Goal: Information Seeking & Learning: Learn about a topic

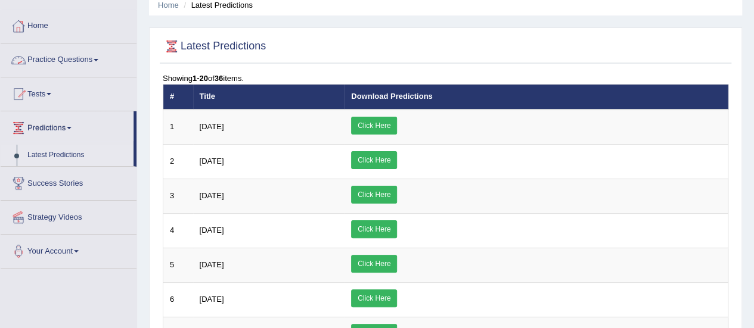
click at [63, 61] on link "Practice Questions" at bounding box center [69, 59] width 136 height 30
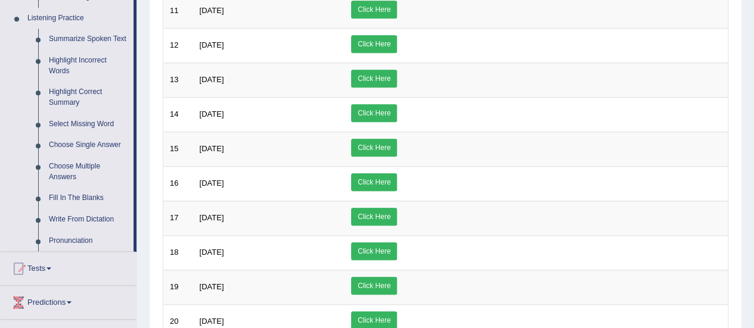
scroll to position [519, 0]
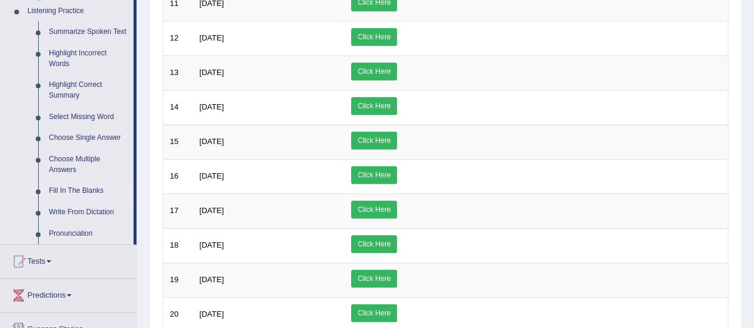
click at [100, 192] on link "Fill In The Blanks" at bounding box center [89, 191] width 90 height 21
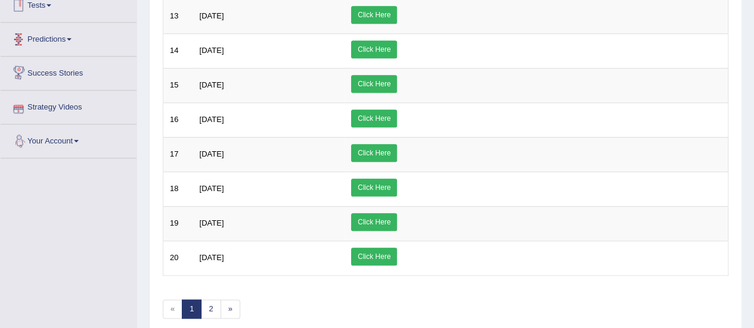
scroll to position [616, 0]
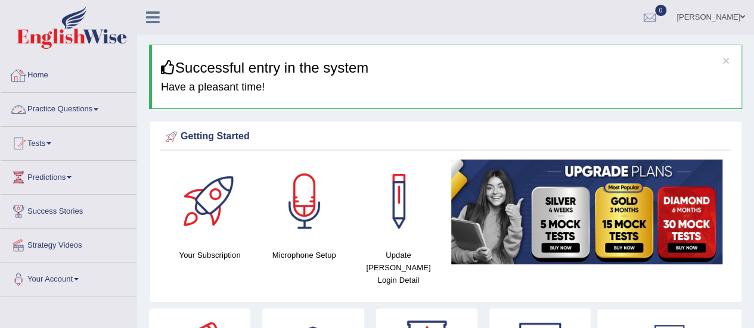
click at [86, 110] on link "Practice Questions" at bounding box center [69, 108] width 136 height 30
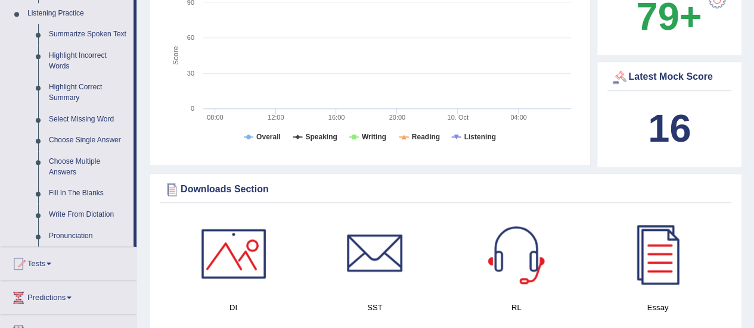
scroll to position [524, 0]
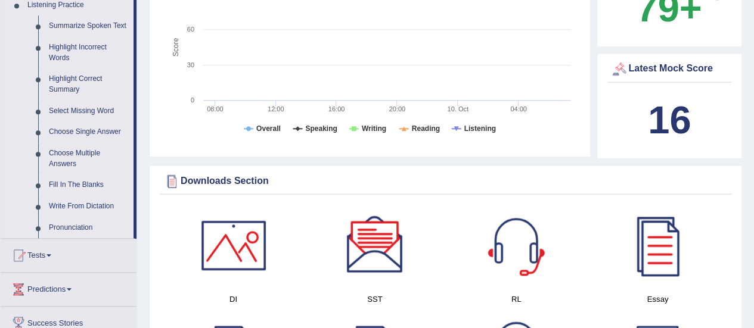
click at [91, 185] on link "Fill In The Blanks" at bounding box center [89, 185] width 90 height 21
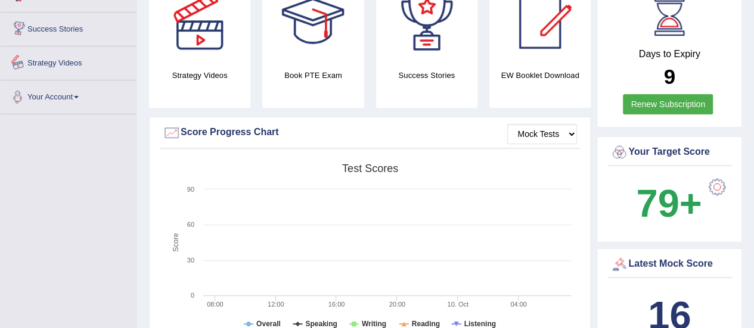
scroll to position [434, 0]
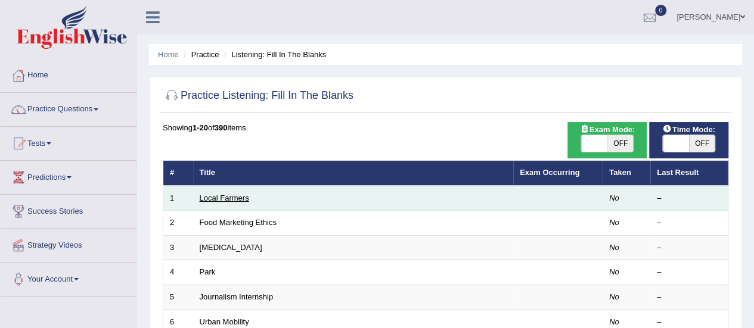
click at [242, 197] on link "Local Farmers" at bounding box center [224, 198] width 49 height 9
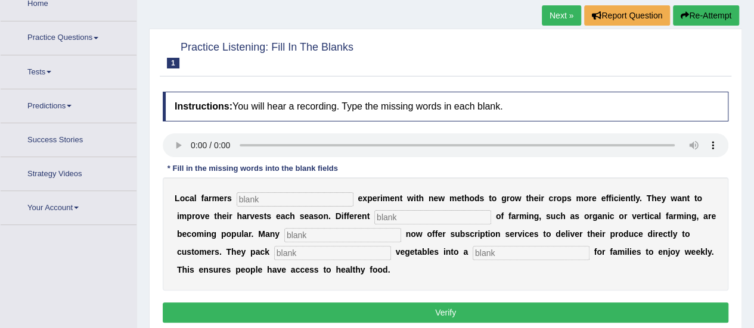
scroll to position [74, 0]
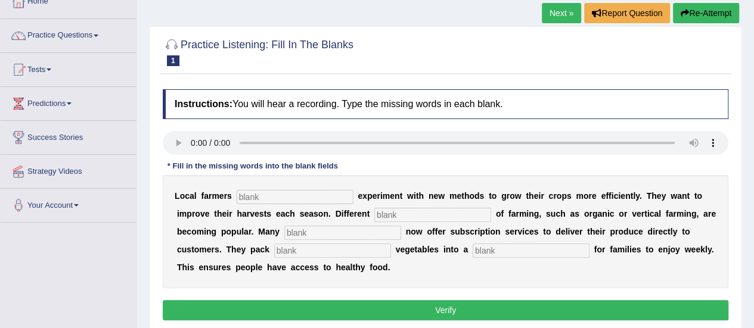
click at [753, 2] on div "Home Practice Listening: Fill In The Blanks Local Farmers Next » Report Questio…" at bounding box center [445, 224] width 617 height 596
drag, startPoint x: 753, startPoint y: 2, endPoint x: 758, endPoint y: 6, distance: 6.3
click at [753, 6] on html "Toggle navigation Home Practice Questions Speaking Practice Read Aloud Repeat S…" at bounding box center [377, 90] width 754 height 328
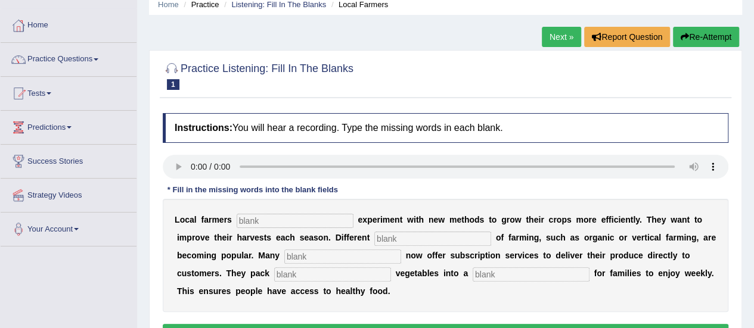
scroll to position [0, 0]
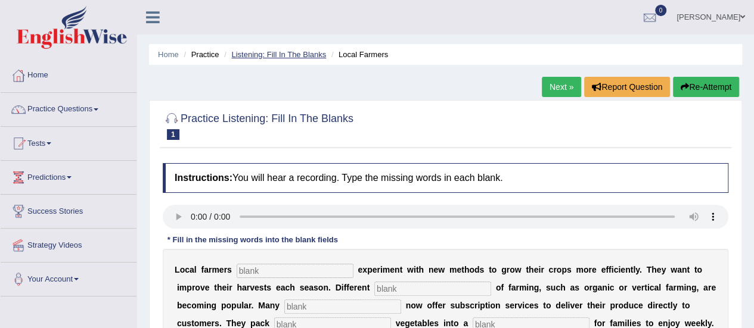
click at [292, 55] on link "Listening: Fill In The Blanks" at bounding box center [278, 54] width 95 height 9
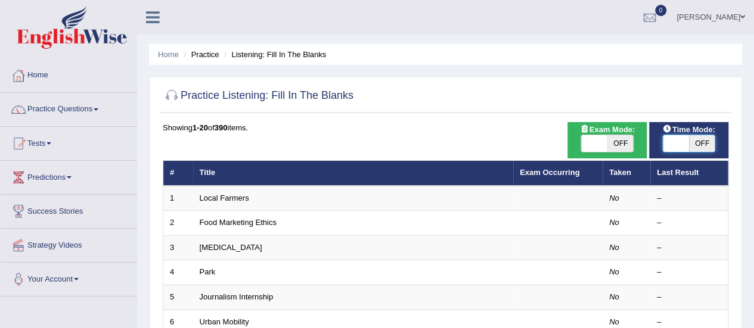
click at [681, 142] on span at bounding box center [676, 143] width 26 height 17
checkbox input "true"
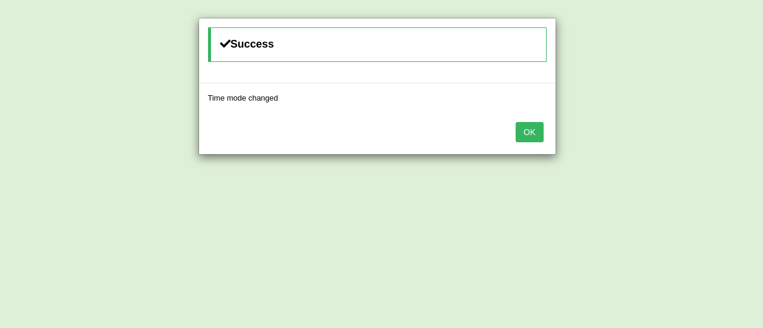
click at [524, 136] on button "OK" at bounding box center [529, 132] width 27 height 20
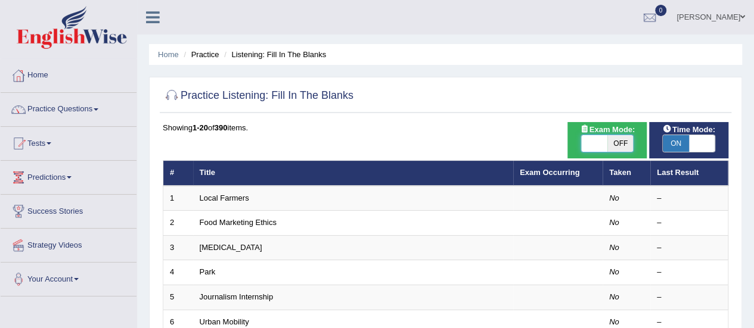
click at [591, 138] on span at bounding box center [594, 143] width 26 height 17
checkbox input "true"
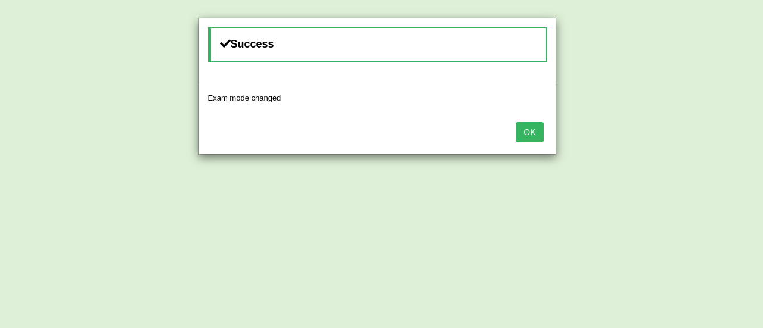
click at [522, 128] on button "OK" at bounding box center [529, 132] width 27 height 20
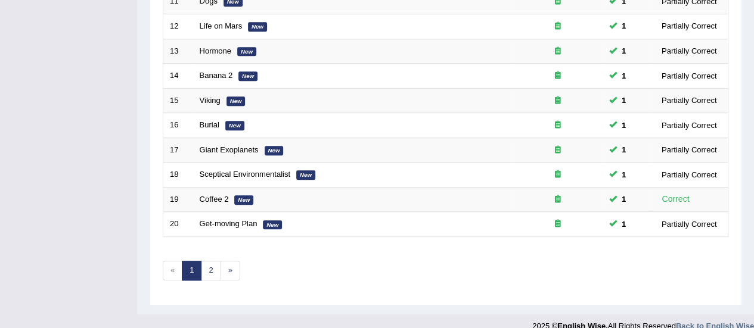
scroll to position [455, 0]
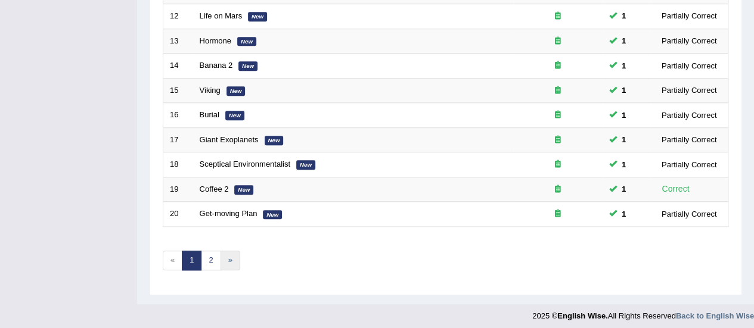
click at [226, 253] on link "»" at bounding box center [231, 261] width 20 height 20
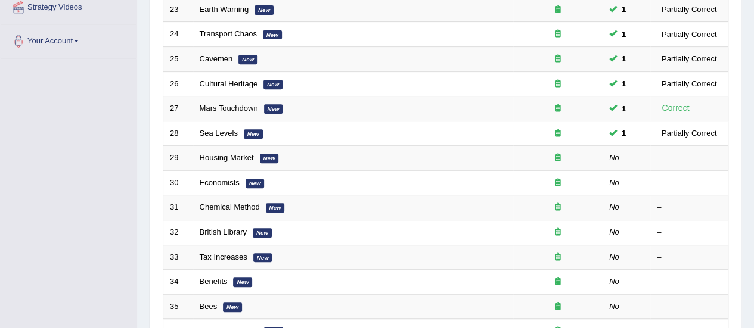
scroll to position [302, 0]
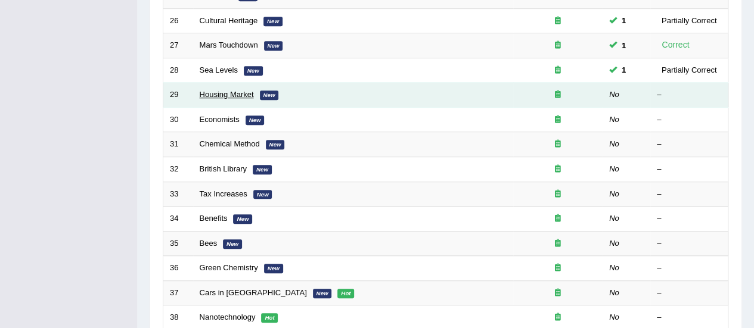
click at [234, 90] on link "Housing Market" at bounding box center [227, 94] width 54 height 9
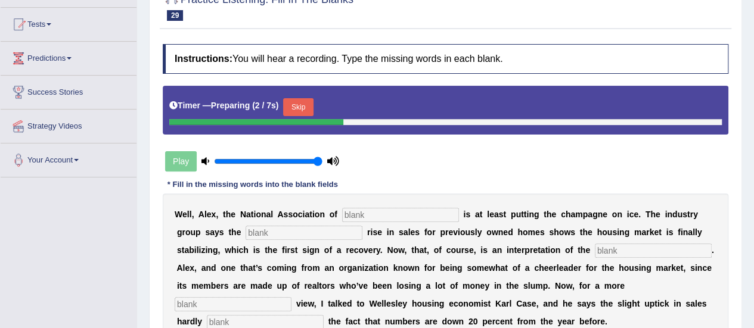
scroll to position [182, 0]
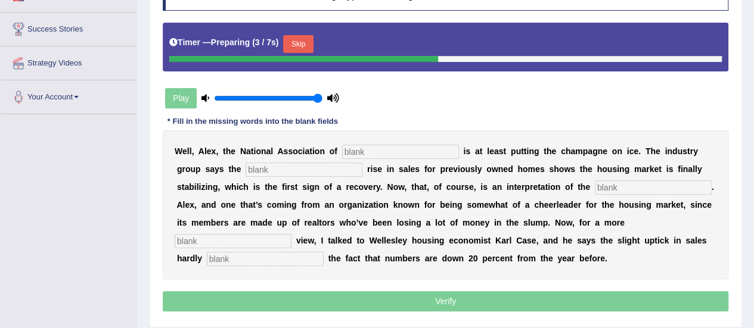
click at [451, 154] on input "text" at bounding box center [400, 152] width 117 height 14
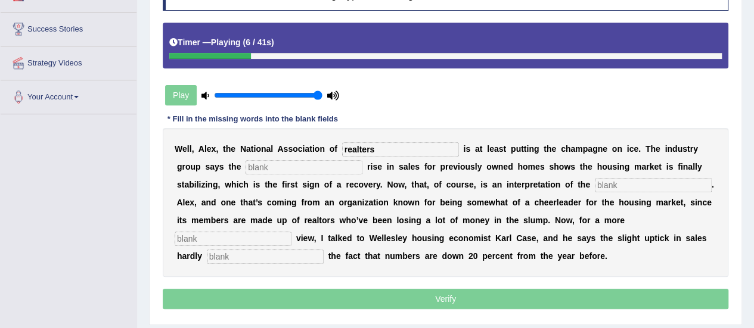
type input "realters"
click at [335, 164] on input "text" at bounding box center [304, 167] width 117 height 14
type input "slight"
click at [620, 187] on input "text" at bounding box center [653, 185] width 117 height 14
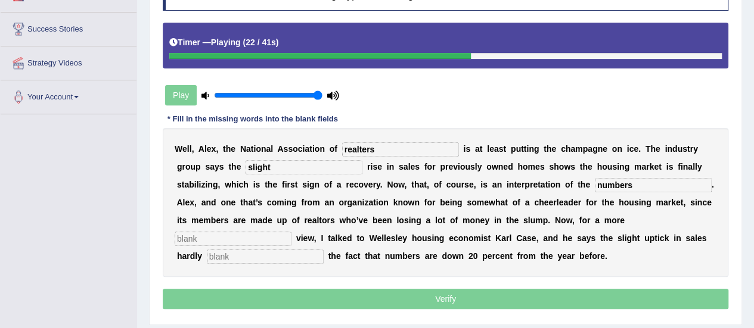
type input "numbers"
click at [229, 234] on input "text" at bounding box center [233, 239] width 117 height 14
type input "sober"
click at [241, 258] on input "text" at bounding box center [265, 257] width 117 height 14
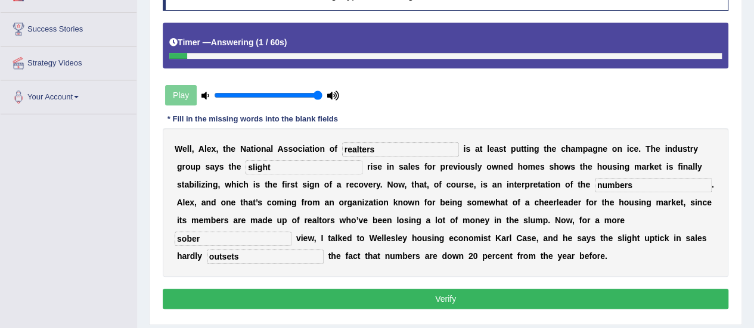
type input "outsets"
click at [388, 146] on input "realters" at bounding box center [400, 149] width 117 height 14
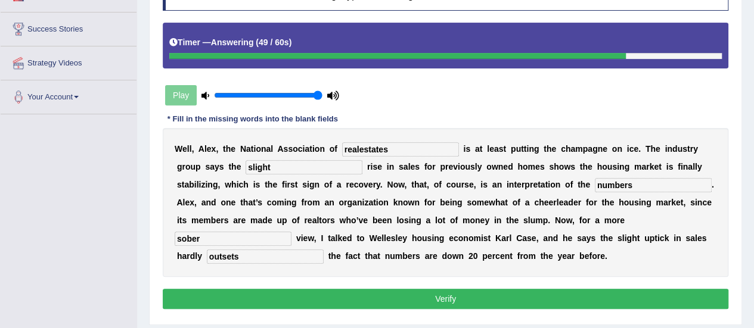
type input "realestates"
click at [418, 290] on button "Verify" at bounding box center [446, 299] width 566 height 20
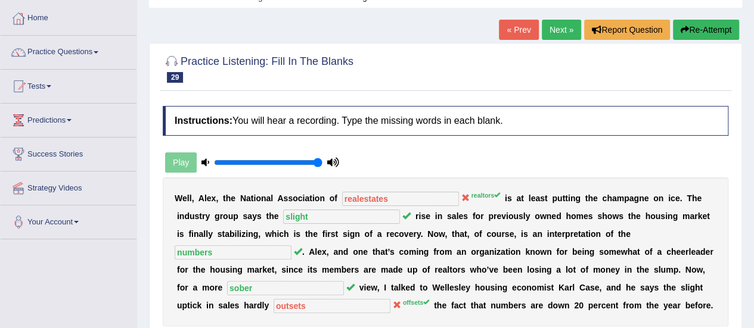
scroll to position [39, 0]
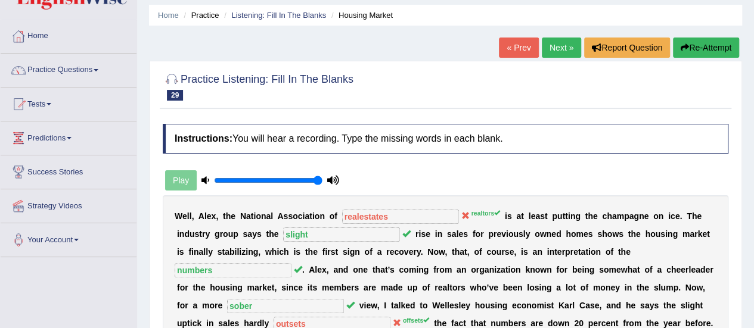
click at [706, 46] on button "Re-Attempt" at bounding box center [706, 48] width 66 height 20
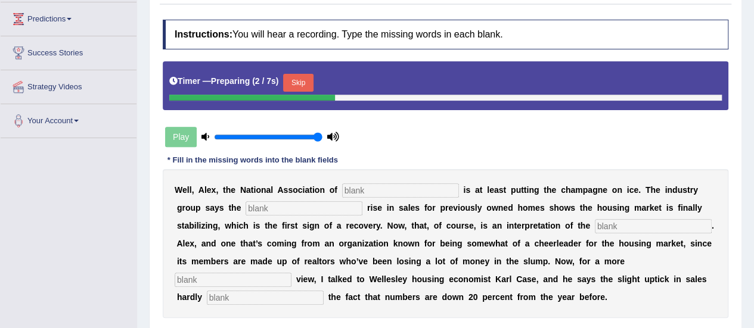
scroll to position [262, 0]
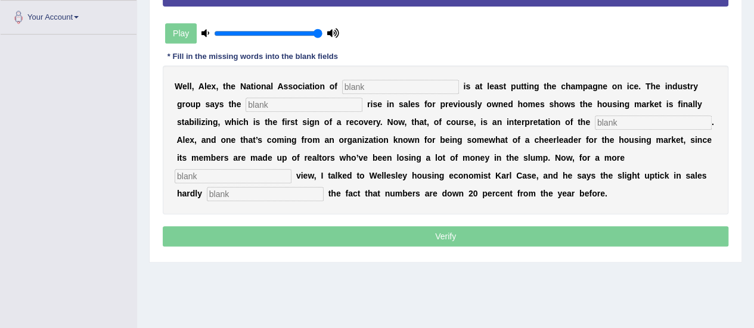
click at [382, 86] on input "text" at bounding box center [400, 87] width 117 height 14
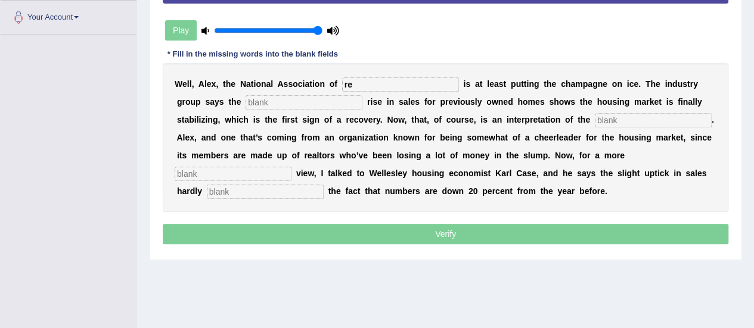
type input "r"
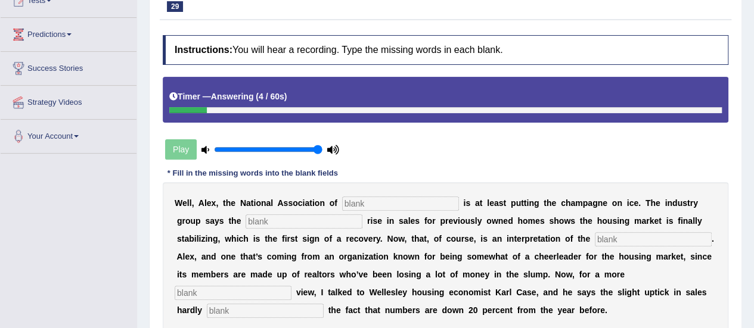
scroll to position [87, 0]
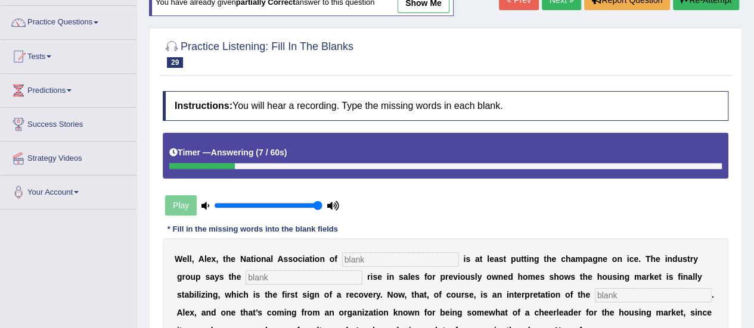
click at [752, 322] on div "Home Practice Listening: Fill In The Blanks Housing Market You have already giv…" at bounding box center [445, 211] width 617 height 596
drag, startPoint x: 752, startPoint y: 322, endPoint x: 759, endPoint y: 324, distance: 7.4
click at [753, 241] on html "Toggle navigation Home Practice Questions Speaking Practice Read Aloud Repeat S…" at bounding box center [377, 77] width 754 height 328
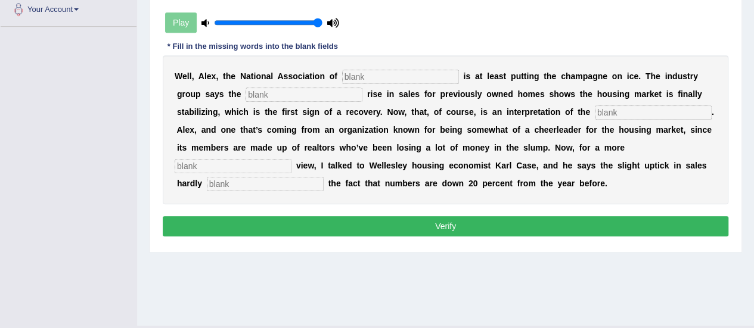
scroll to position [0, 0]
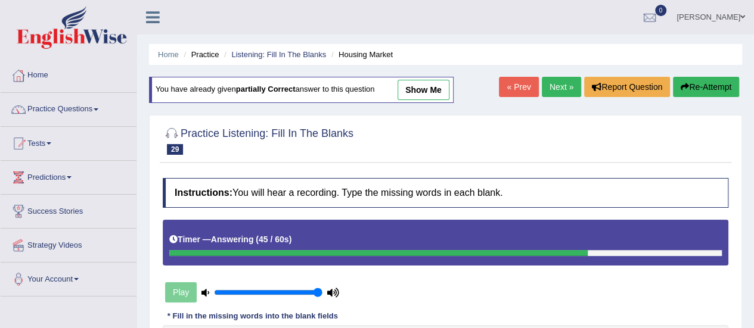
click at [564, 85] on link "Next »" at bounding box center [561, 87] width 39 height 20
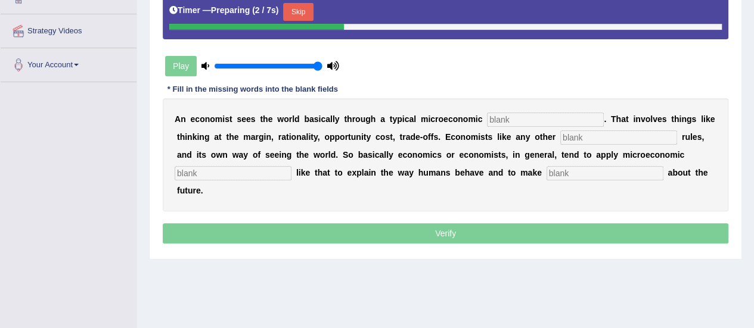
scroll to position [222, 0]
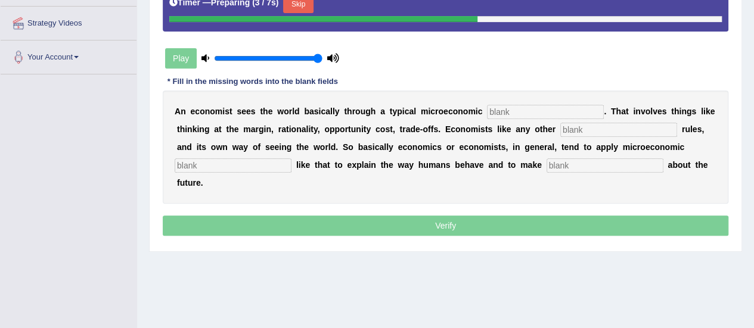
click at [552, 110] on input "text" at bounding box center [545, 112] width 117 height 14
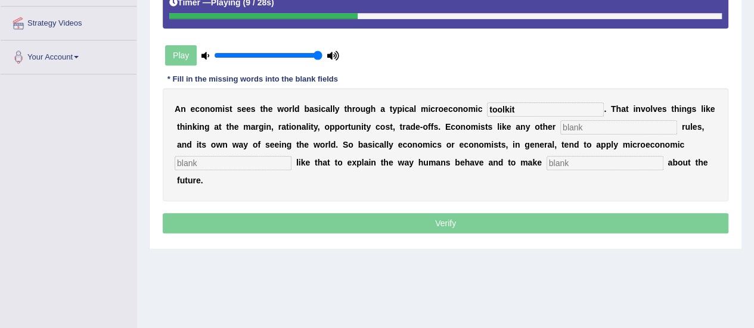
type input "toolkit"
click at [577, 123] on input "text" at bounding box center [618, 127] width 117 height 14
type input "disciplent"
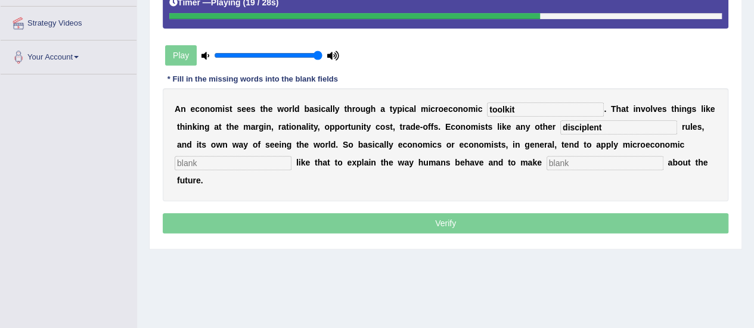
click at [268, 164] on input "text" at bounding box center [233, 163] width 117 height 14
type input "conserpt"
click at [578, 165] on input "text" at bounding box center [605, 163] width 117 height 14
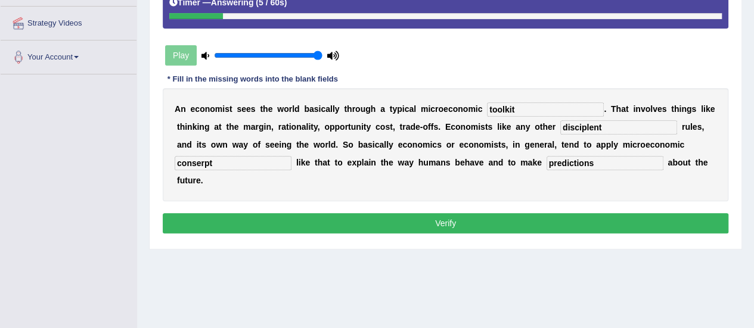
type input "predictions"
click at [259, 157] on input "conserpt" at bounding box center [233, 163] width 117 height 14
type input "concept"
click at [550, 103] on input "toolkit" at bounding box center [545, 110] width 117 height 14
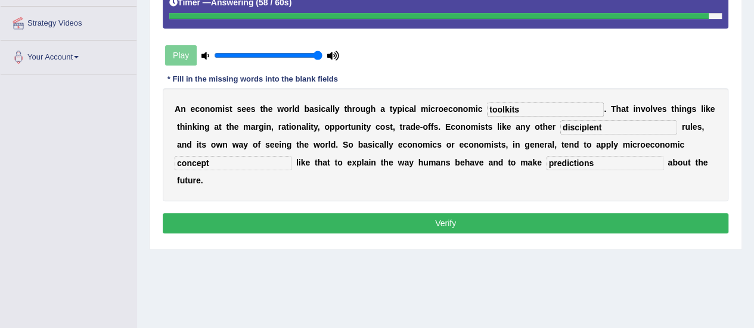
type input "toolkits"
click at [233, 162] on input "concept" at bounding box center [233, 163] width 117 height 14
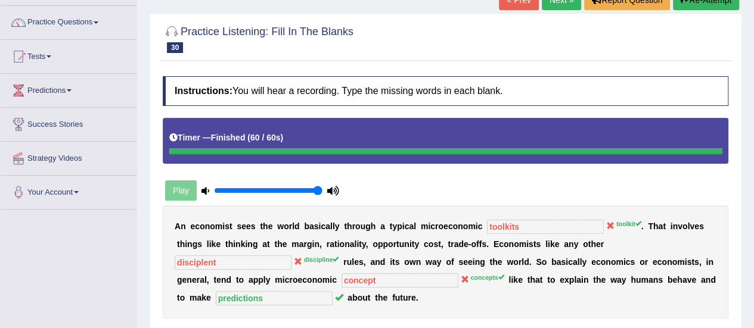
scroll to position [55, 0]
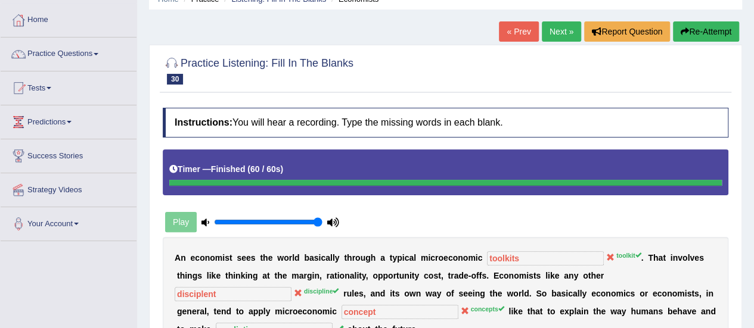
click at [697, 30] on button "Re-Attempt" at bounding box center [706, 31] width 66 height 20
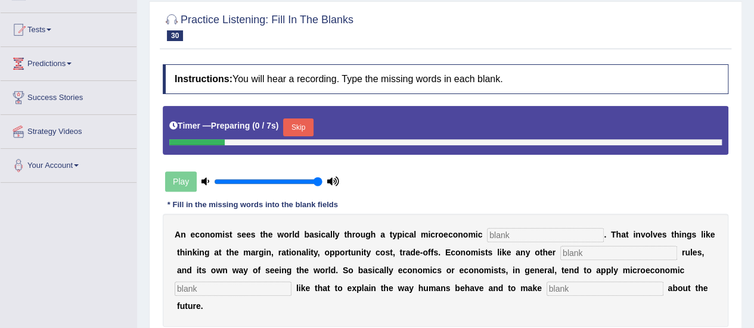
scroll to position [198, 0]
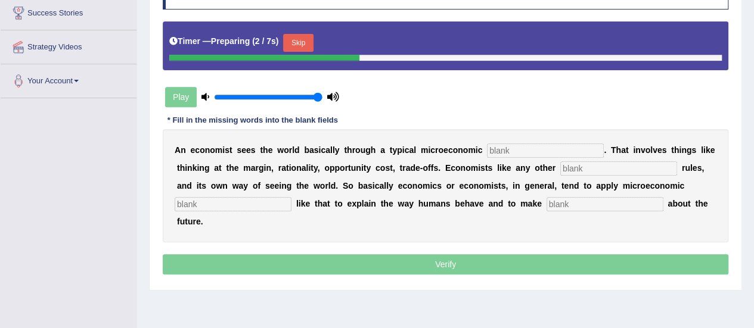
click at [566, 145] on input "text" at bounding box center [545, 151] width 117 height 14
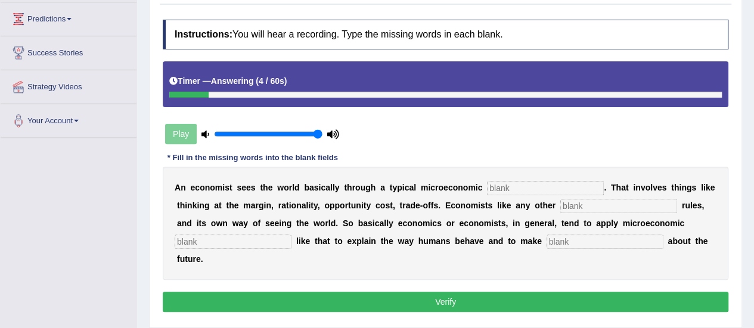
scroll to position [151, 0]
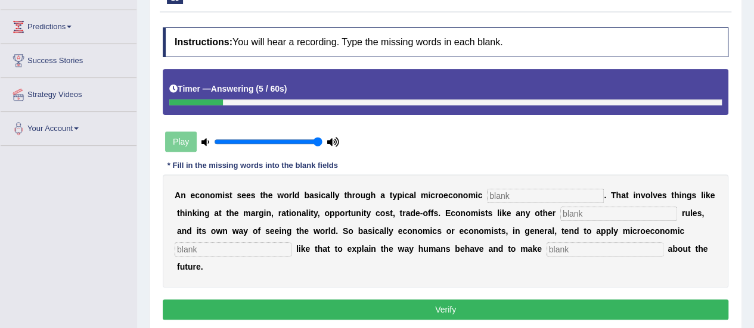
click at [551, 302] on button "Verify" at bounding box center [446, 310] width 566 height 20
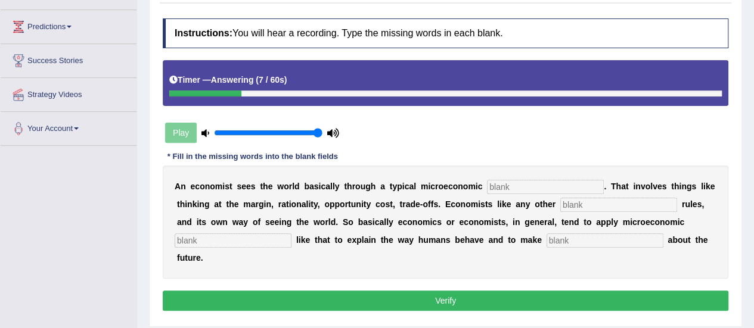
click at [561, 240] on input "text" at bounding box center [605, 241] width 117 height 14
click at [548, 182] on input "text" at bounding box center [545, 187] width 117 height 14
type input "toolkit"
click at [583, 210] on input "text" at bounding box center [618, 205] width 117 height 14
type input "discipline"
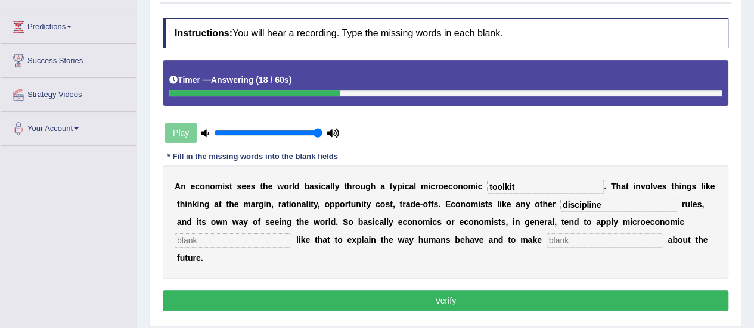
click at [208, 243] on input "text" at bounding box center [233, 241] width 117 height 14
type input "concepts"
click at [563, 237] on input "text" at bounding box center [605, 241] width 117 height 14
type input "predictions"
click at [527, 305] on button "Verify" at bounding box center [446, 301] width 566 height 20
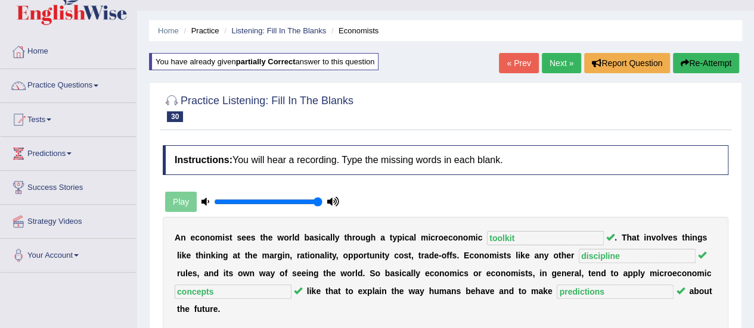
scroll to position [0, 0]
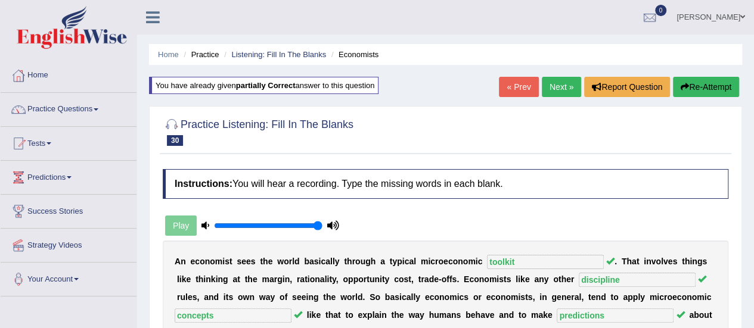
click at [560, 82] on link "Next »" at bounding box center [561, 87] width 39 height 20
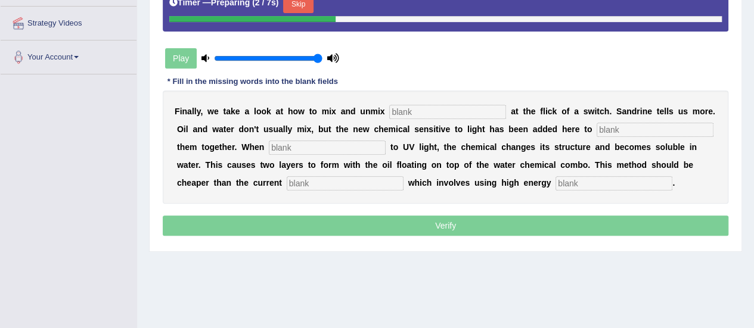
scroll to position [238, 0]
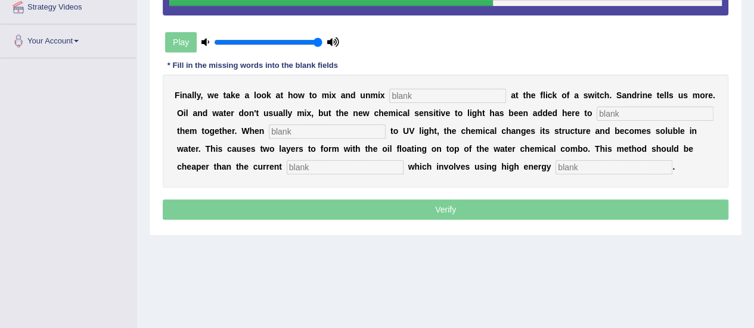
click at [461, 95] on input "text" at bounding box center [447, 96] width 117 height 14
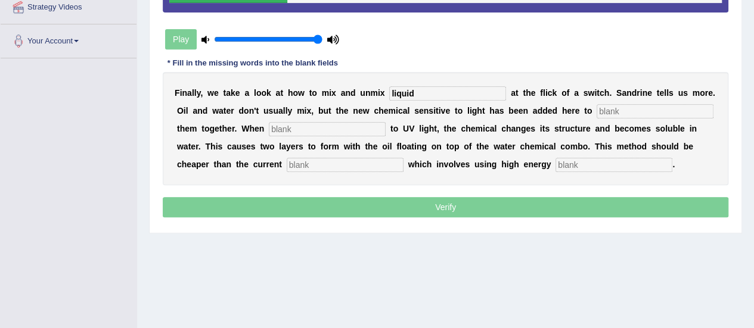
type input "liquid"
click at [606, 110] on input "text" at bounding box center [655, 111] width 117 height 14
type input "blend"
click at [291, 130] on input "text" at bounding box center [327, 129] width 117 height 14
type input "exposed"
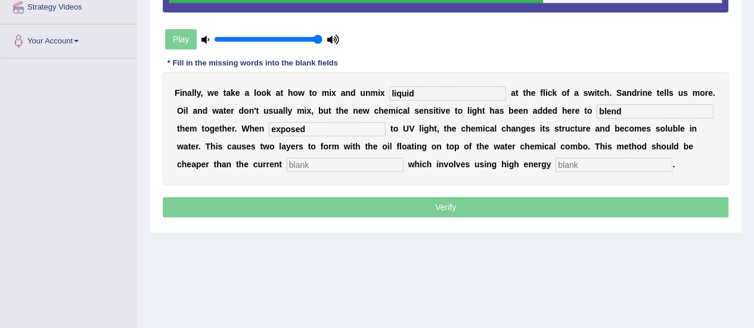
click at [320, 166] on input "text" at bounding box center [345, 165] width 117 height 14
type input "il"
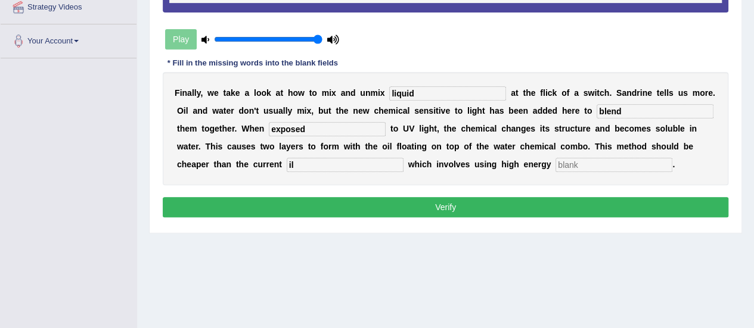
click at [589, 165] on input "text" at bounding box center [613, 165] width 117 height 14
type input "centerfugers"
click at [297, 165] on input "il" at bounding box center [345, 165] width 117 height 14
type input "i"
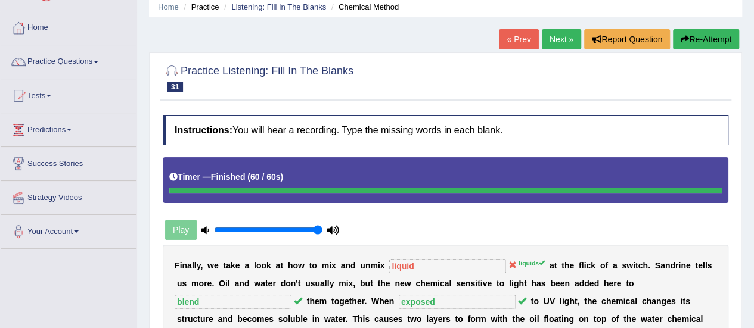
scroll to position [15, 0]
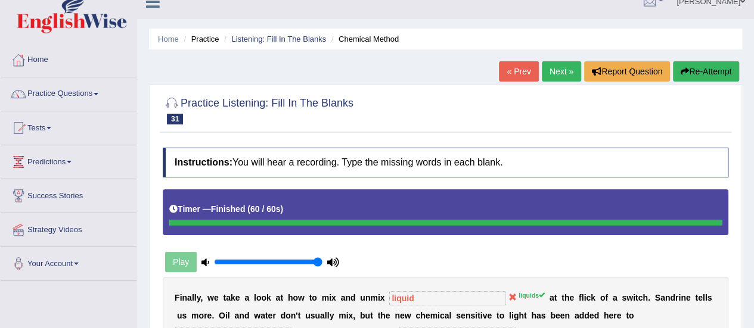
click at [562, 67] on link "Next »" at bounding box center [561, 71] width 39 height 20
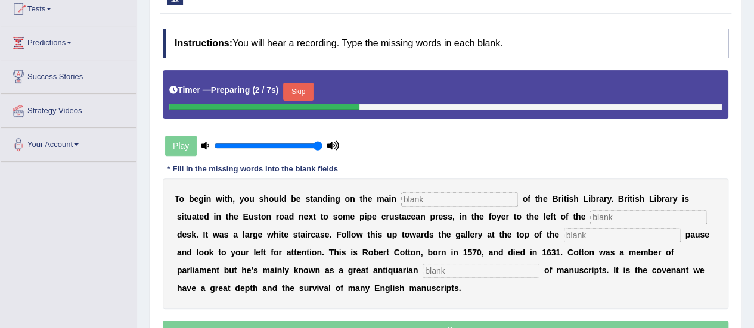
scroll to position [175, 0]
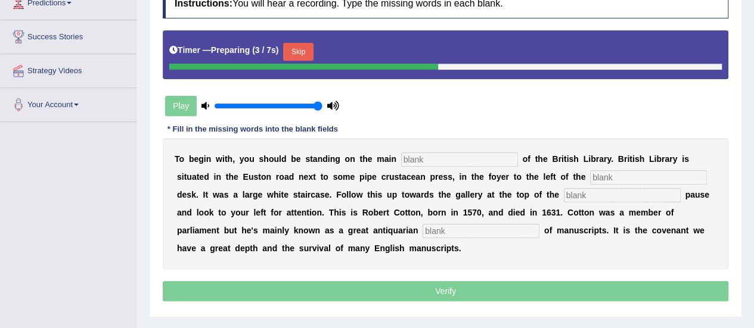
click at [452, 150] on div "T o b e g i n w i t h , y o u s h o u l d b e s t a n d i n g o n t h e m a i n…" at bounding box center [446, 203] width 566 height 131
click at [452, 159] on input "text" at bounding box center [459, 160] width 117 height 14
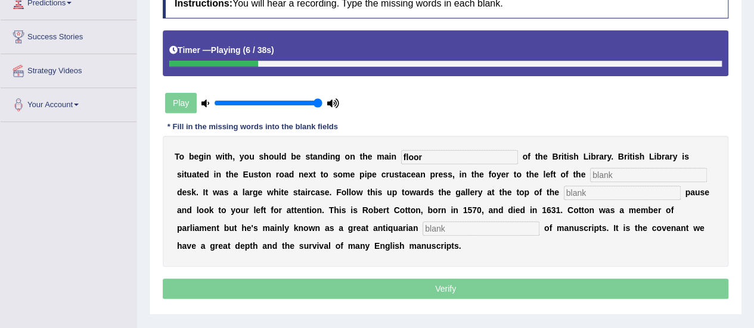
type input "floor"
click at [616, 170] on input "text" at bounding box center [648, 175] width 117 height 14
type input "information"
click at [612, 197] on input "text" at bounding box center [622, 193] width 117 height 14
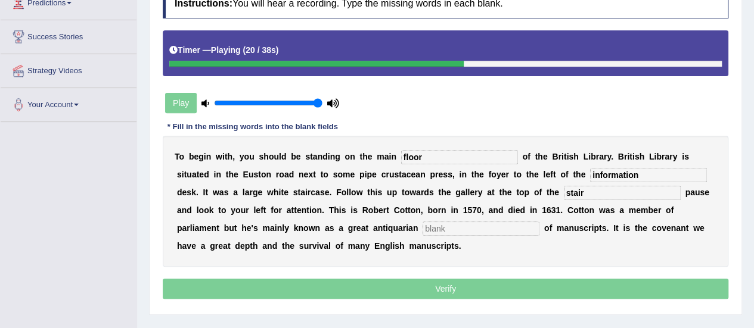
type input "stair"
click at [441, 232] on input "text" at bounding box center [481, 229] width 117 height 14
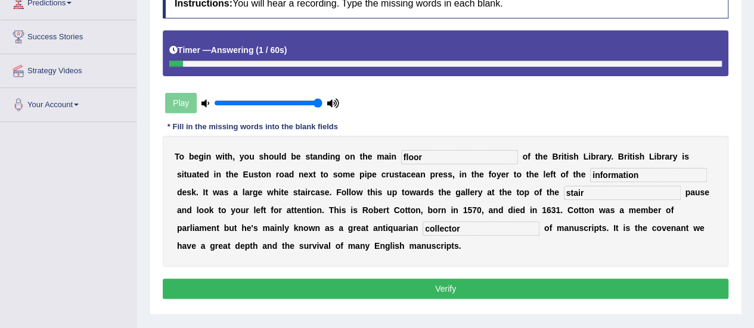
type input "collector"
click at [607, 191] on input "stair" at bounding box center [622, 193] width 117 height 14
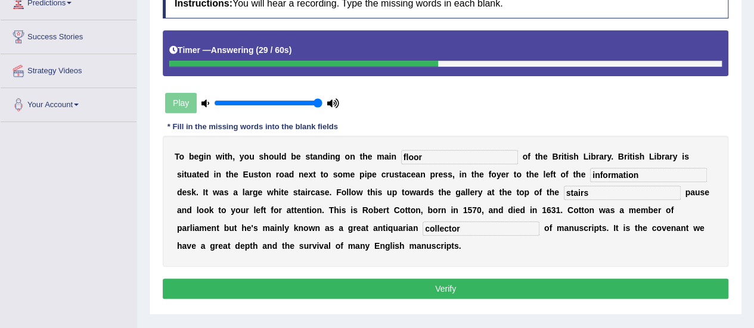
type input "stairs"
click at [604, 290] on button "Verify" at bounding box center [446, 289] width 566 height 20
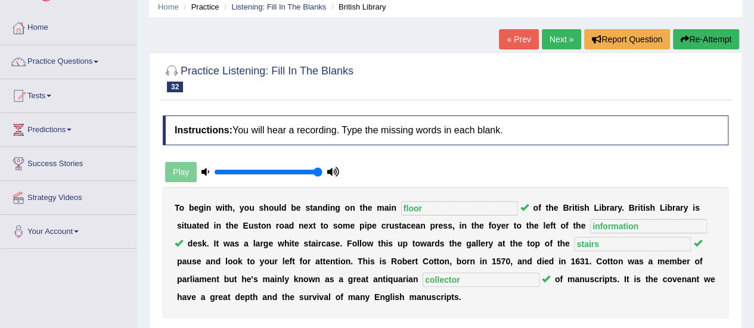
scroll to position [0, 0]
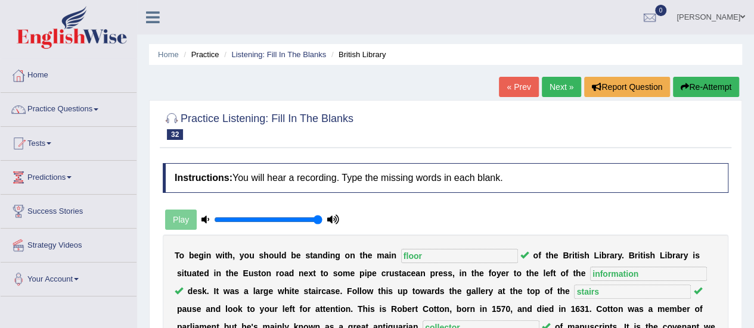
click at [563, 85] on link "Next »" at bounding box center [561, 87] width 39 height 20
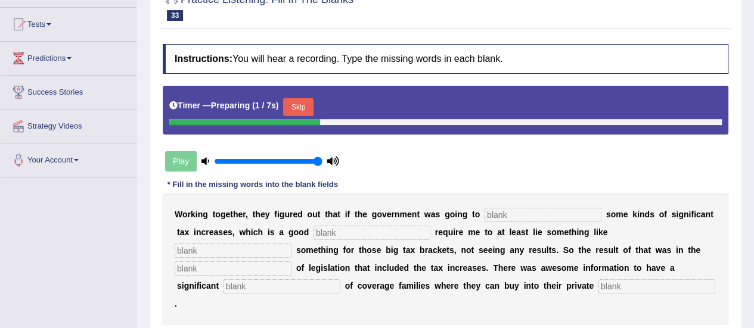
scroll to position [182, 0]
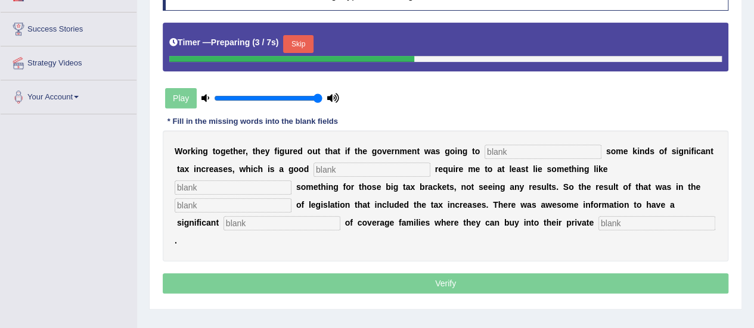
click at [522, 148] on input "text" at bounding box center [543, 152] width 117 height 14
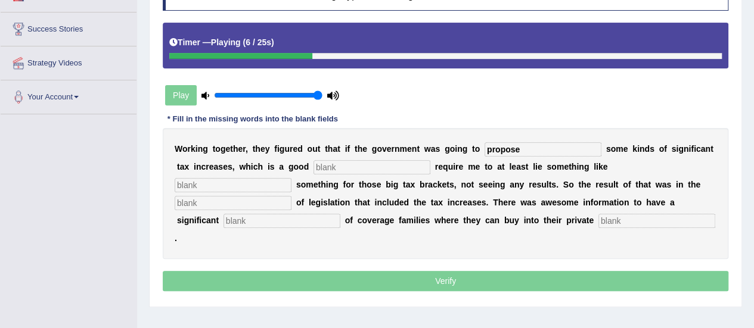
type input "propose"
click at [381, 169] on input "text" at bounding box center [372, 167] width 117 height 14
type input "startegy"
click at [262, 187] on input "text" at bounding box center [233, 185] width 117 height 14
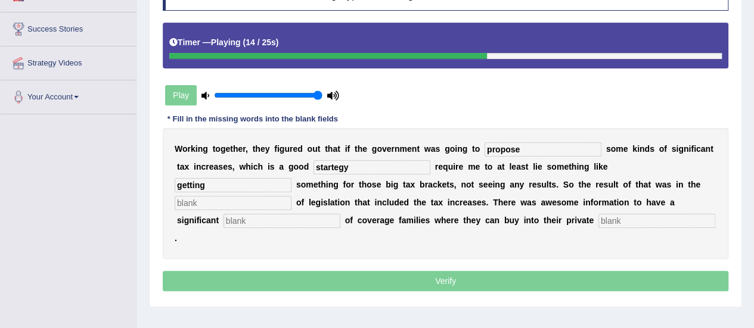
type input "getting"
click at [254, 209] on div "W o r k i n g t o g e t h e r , t h e y f i g u r e d o u t t h a t i f t h e g…" at bounding box center [446, 193] width 566 height 131
click at [288, 221] on input "text" at bounding box center [282, 221] width 117 height 14
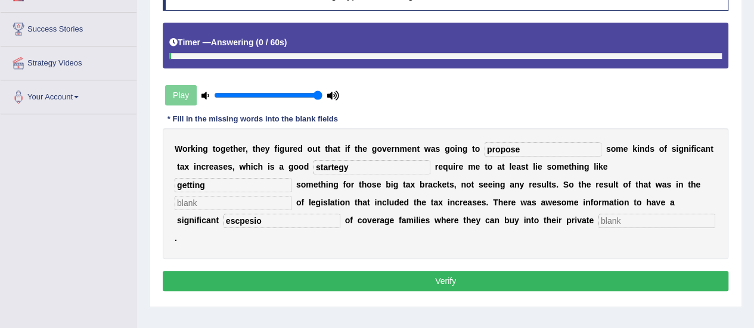
type input "escpesio"
click at [629, 218] on input "text" at bounding box center [656, 221] width 117 height 14
type input "isurance"
click at [241, 203] on input "text" at bounding box center [233, 203] width 117 height 14
type input "package"
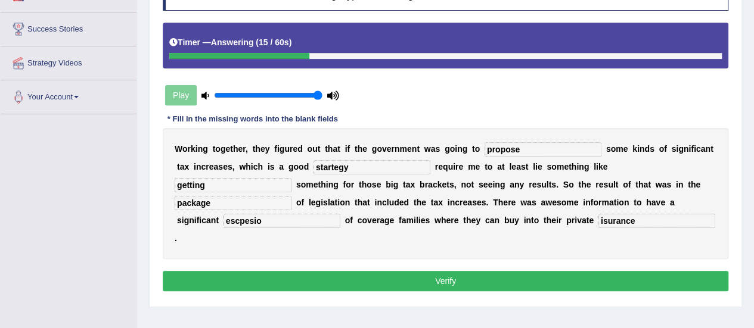
click at [534, 143] on input "propose" at bounding box center [543, 149] width 117 height 14
type input "proposed"
click at [604, 219] on input "isurance" at bounding box center [656, 221] width 117 height 14
click at [601, 224] on input "isurance" at bounding box center [656, 221] width 117 height 14
type input "insurance"
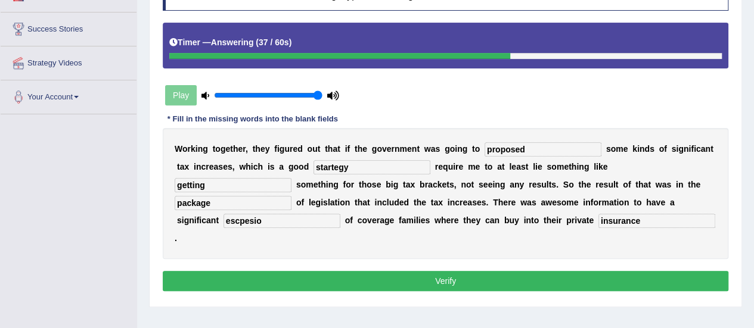
click at [531, 145] on input "proposed" at bounding box center [543, 149] width 117 height 14
type input "propose"
click at [308, 215] on input "escpesio" at bounding box center [282, 221] width 117 height 14
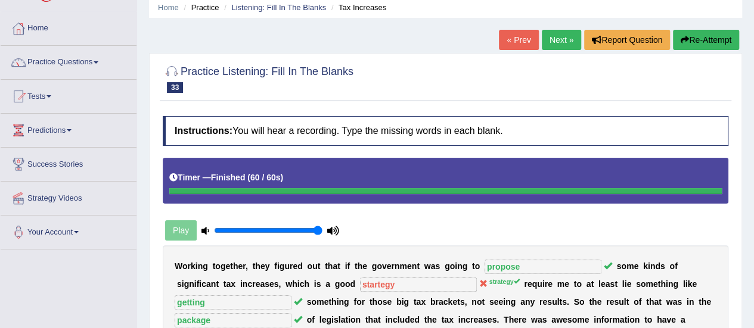
scroll to position [11, 0]
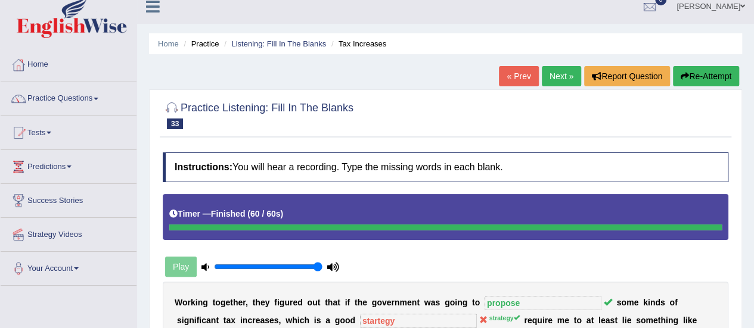
click at [555, 75] on link "Next »" at bounding box center [561, 76] width 39 height 20
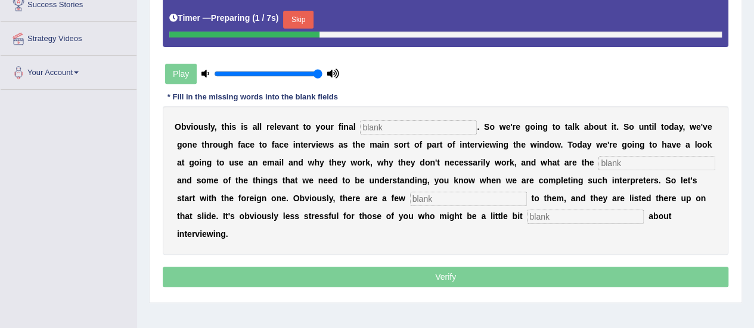
drag, startPoint x: 759, startPoint y: 104, endPoint x: 762, endPoint y: 204, distance: 100.2
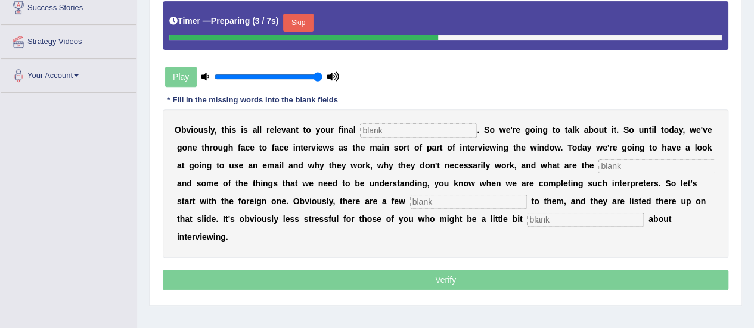
click at [446, 124] on input "text" at bounding box center [418, 130] width 117 height 14
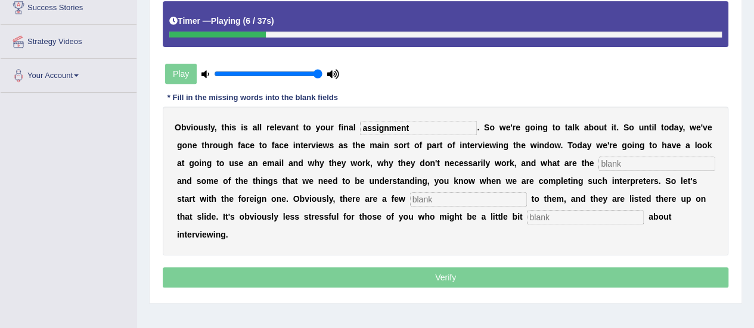
type input "assignment"
click at [613, 167] on input "text" at bounding box center [656, 164] width 117 height 14
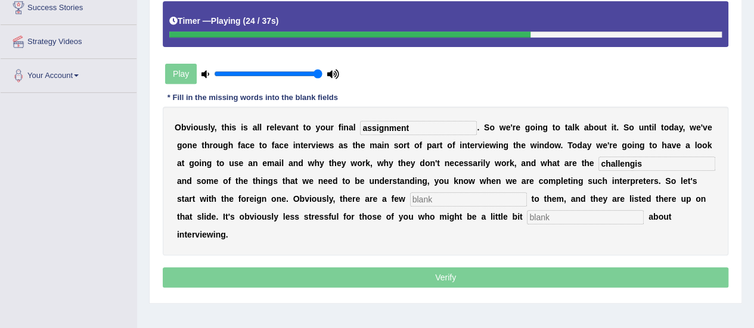
type input "challengis"
click at [496, 197] on input "text" at bounding box center [468, 200] width 117 height 14
type input "benefits"
click at [537, 216] on input "text" at bounding box center [585, 217] width 117 height 14
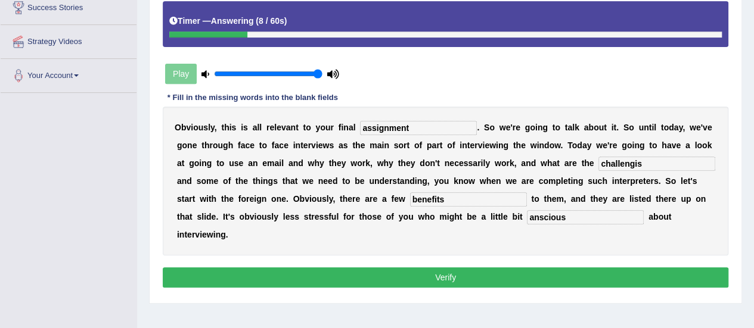
type input "anscious"
click at [643, 160] on input "challengis" at bounding box center [656, 164] width 117 height 14
click at [656, 195] on b "t" at bounding box center [657, 199] width 3 height 10
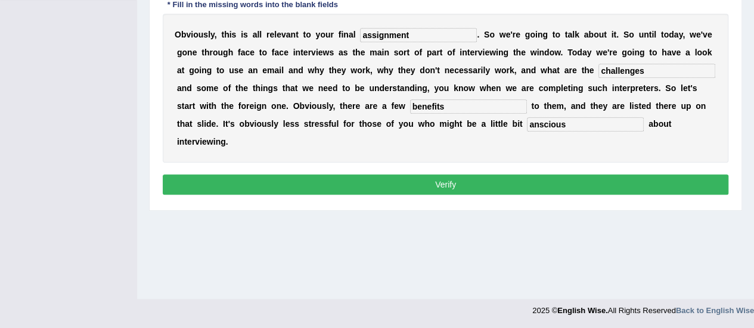
click at [663, 74] on input "challenges" at bounding box center [656, 71] width 117 height 14
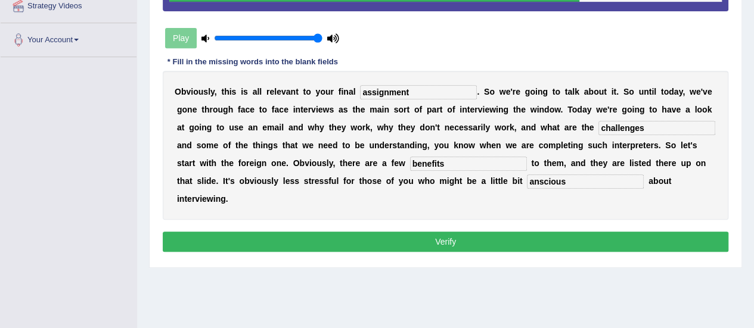
scroll to position [235, 0]
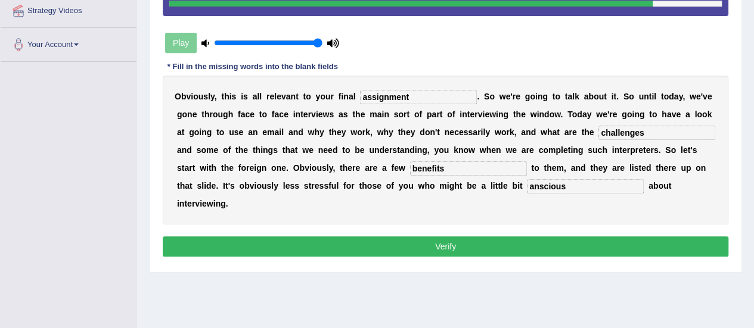
type input "challenges"
click at [657, 246] on button "Verify" at bounding box center [446, 247] width 566 height 20
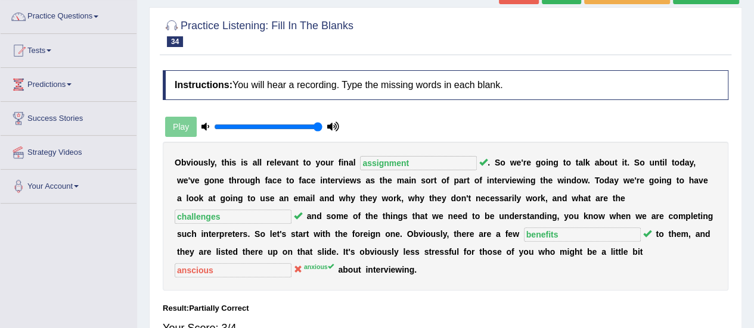
scroll to position [11, 0]
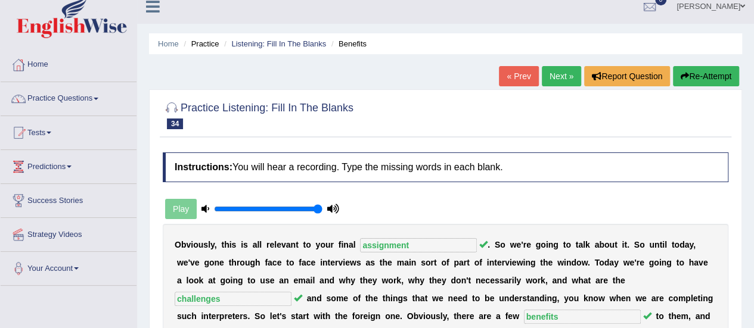
click at [551, 72] on link "Next »" at bounding box center [561, 76] width 39 height 20
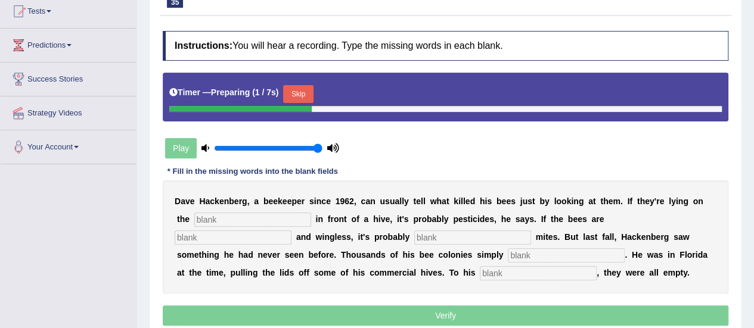
scroll to position [184, 0]
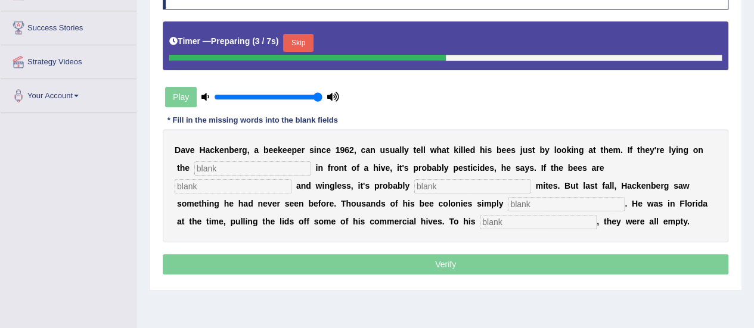
click at [216, 166] on input "text" at bounding box center [252, 169] width 117 height 14
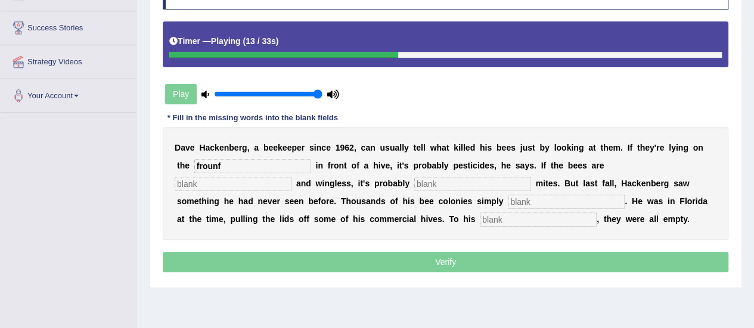
type input "frounf"
click at [280, 184] on input "text" at bounding box center [233, 184] width 117 height 14
type input "deform"
click at [427, 185] on input "text" at bounding box center [472, 184] width 117 height 14
type input "vampired"
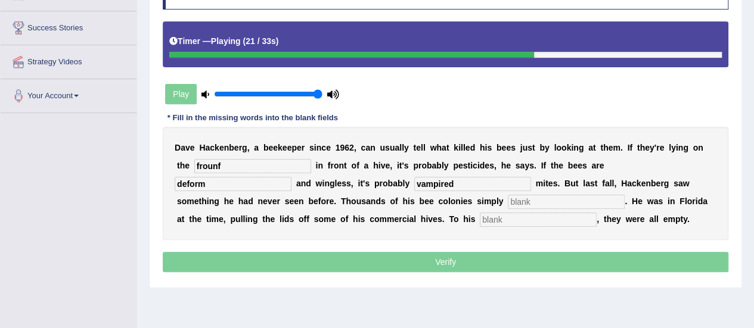
click at [564, 206] on input "text" at bounding box center [566, 202] width 117 height 14
type input "desapperded"
click at [554, 221] on input "text" at bounding box center [538, 220] width 117 height 14
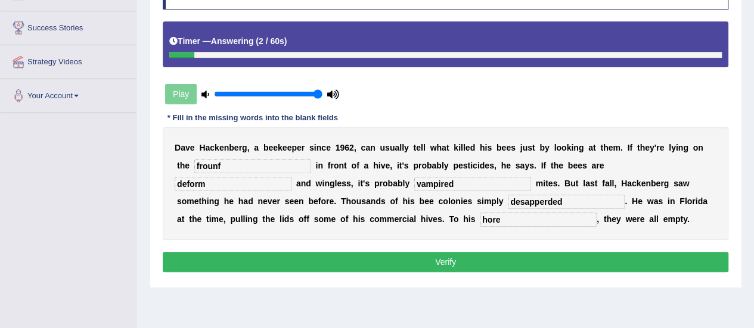
type input "hore"
click at [571, 202] on input "desapperded" at bounding box center [566, 202] width 117 height 14
click at [561, 202] on input "desapperded disappeard" at bounding box center [566, 202] width 117 height 14
type input "disappeard"
click at [250, 169] on input "frounf" at bounding box center [252, 166] width 117 height 14
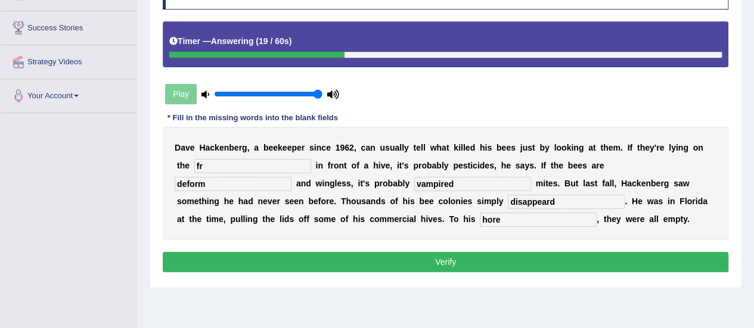
type input "f"
type input "ground"
click at [242, 179] on input "deform" at bounding box center [233, 184] width 117 height 14
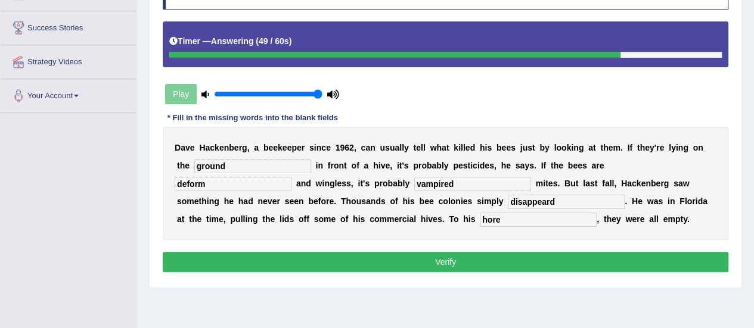
click at [566, 202] on input "disappeard" at bounding box center [566, 202] width 117 height 14
type input "disappeared"
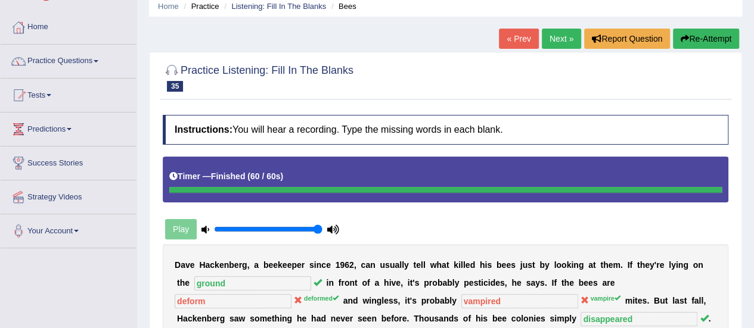
scroll to position [0, 0]
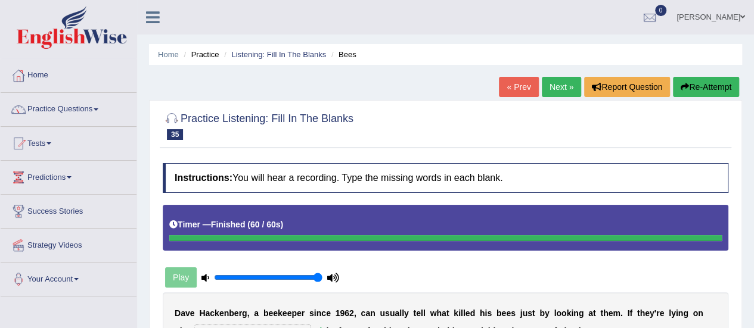
click at [573, 82] on link "Next »" at bounding box center [561, 87] width 39 height 20
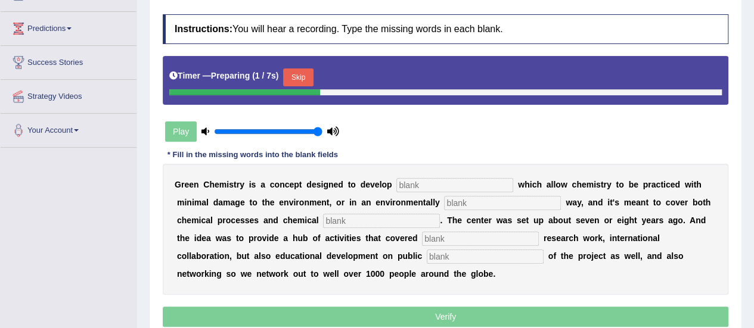
scroll to position [171, 0]
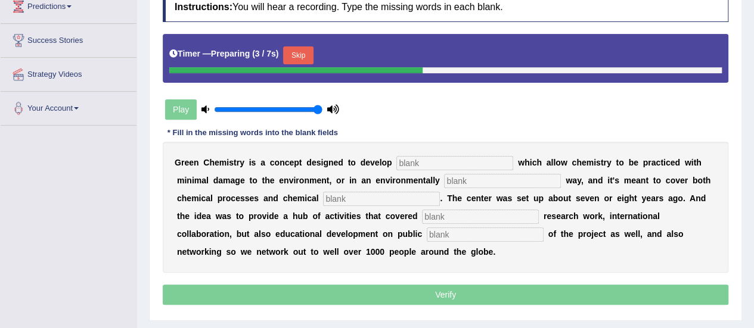
click at [486, 158] on input "text" at bounding box center [454, 163] width 117 height 14
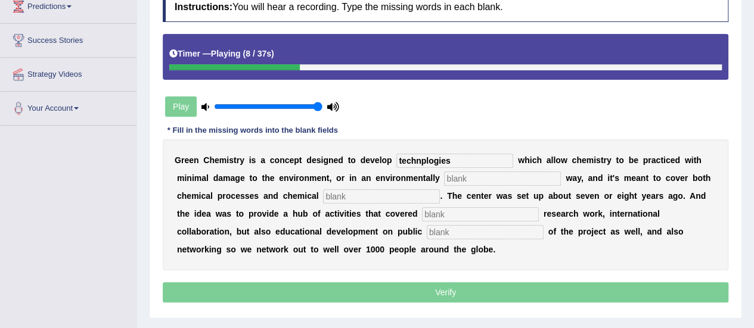
type input "technplogies"
click at [480, 179] on input "text" at bounding box center [502, 179] width 117 height 14
type input "compatable"
click at [420, 195] on input "text" at bounding box center [381, 197] width 117 height 14
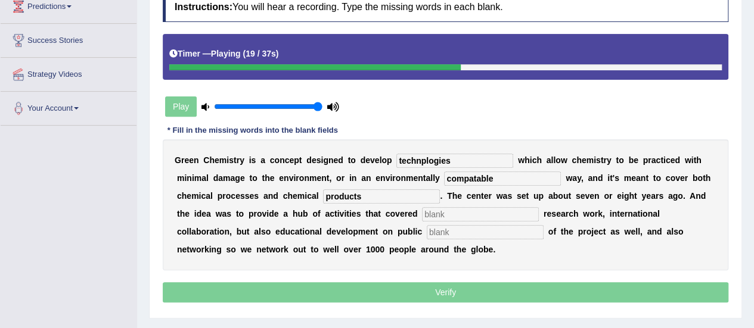
type input "products"
click at [439, 208] on input "text" at bounding box center [480, 214] width 117 height 14
type input "fundamental"
click at [434, 234] on input "text" at bounding box center [485, 232] width 117 height 14
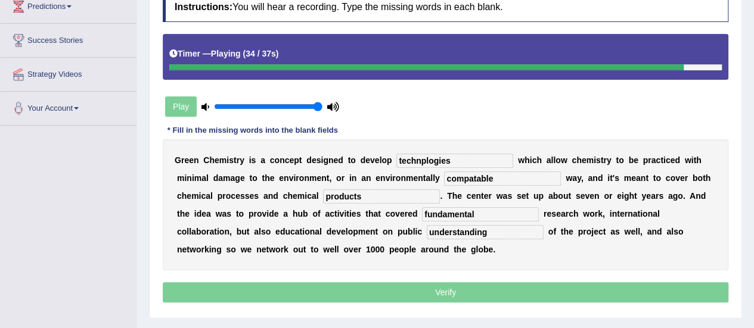
type input "understanding"
click at [455, 160] on input "technplogies" at bounding box center [454, 161] width 117 height 14
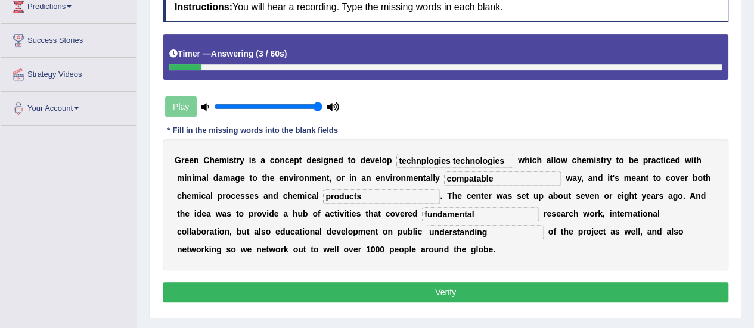
click at [455, 160] on input "technplogies technologies" at bounding box center [454, 161] width 117 height 14
click at [450, 159] on input "technplogies technologies" at bounding box center [454, 161] width 117 height 14
type input "technologies"
click at [501, 180] on input "compatable" at bounding box center [502, 179] width 117 height 14
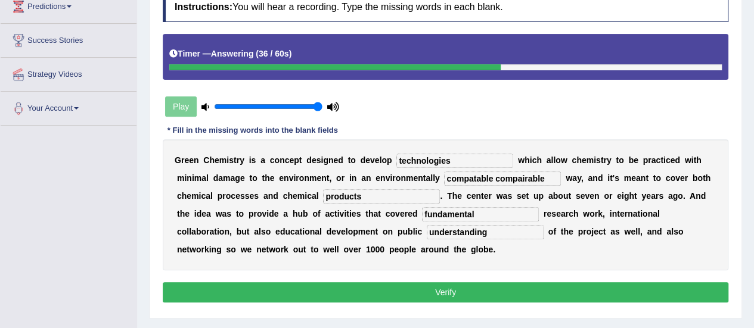
click at [491, 177] on input "compatable compairable" at bounding box center [502, 179] width 117 height 14
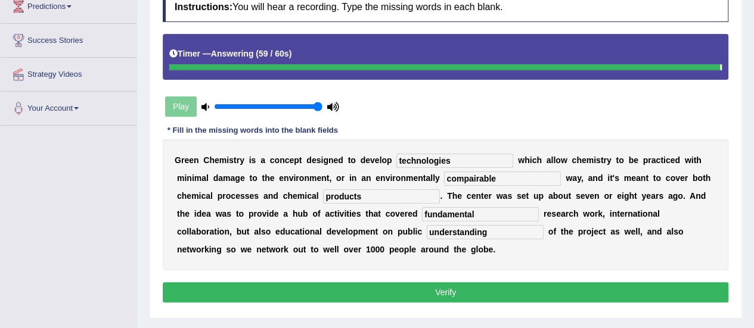
type input "compairable"
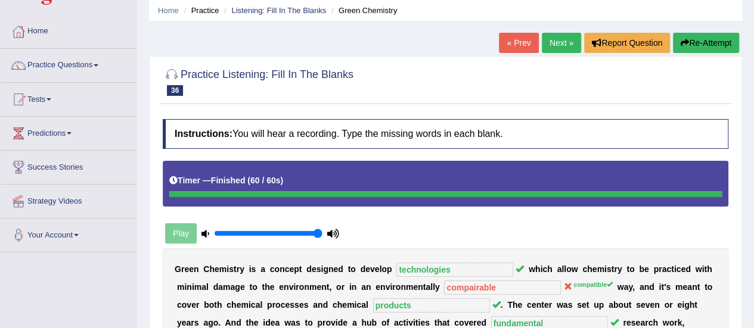
scroll to position [20, 0]
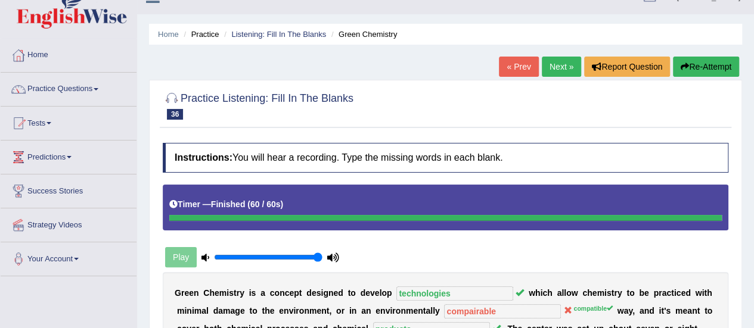
click at [558, 70] on link "Next »" at bounding box center [561, 67] width 39 height 20
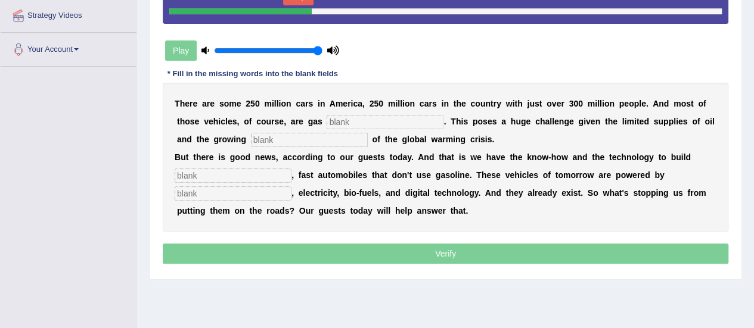
scroll to position [262, 0]
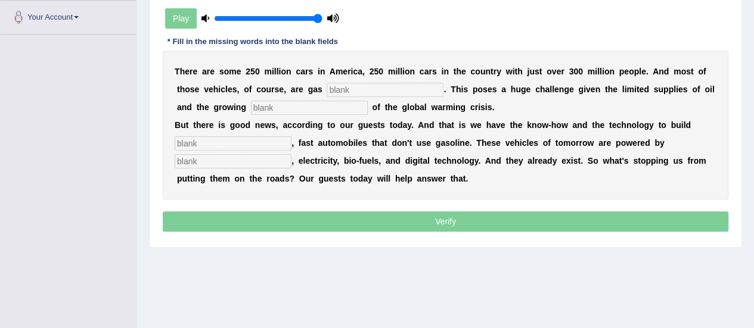
click at [404, 91] on input "text" at bounding box center [385, 90] width 117 height 14
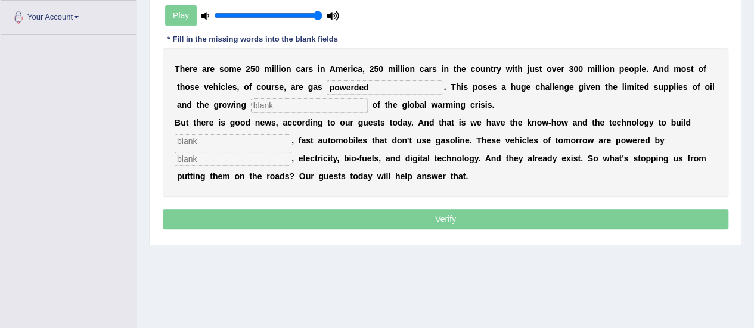
type input "powerded"
click at [339, 101] on input "text" at bounding box center [309, 105] width 117 height 14
type input "urgency"
click at [283, 140] on input "text" at bounding box center [233, 141] width 117 height 14
type input "sleek"
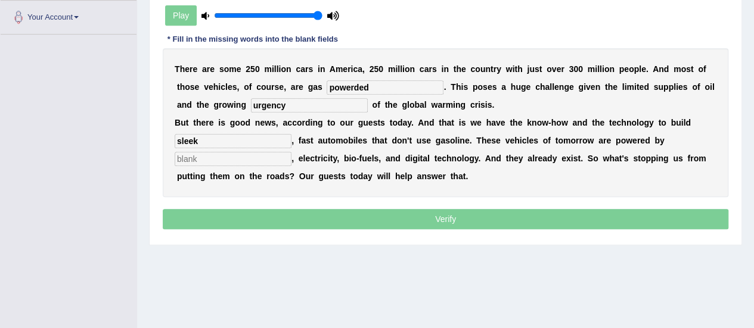
click at [259, 158] on input "text" at bounding box center [233, 159] width 117 height 14
type input "hydrogen"
click at [294, 104] on input "urgency" at bounding box center [309, 105] width 117 height 14
click at [385, 88] on input "powerded" at bounding box center [385, 87] width 117 height 14
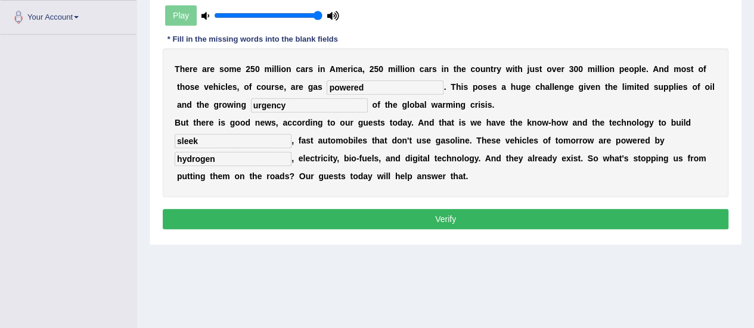
type input "powered"
click at [411, 219] on button "Verify" at bounding box center [446, 219] width 566 height 20
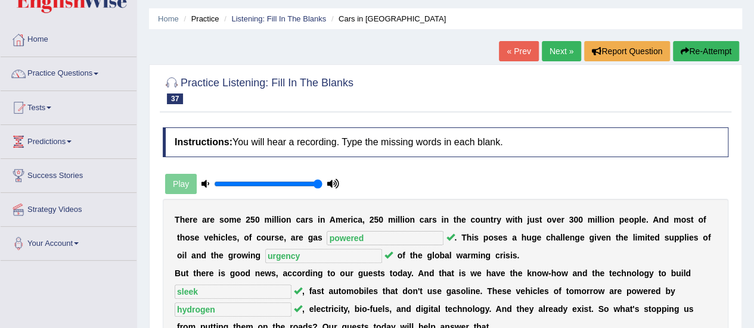
scroll to position [35, 0]
click at [63, 77] on link "Practice Questions" at bounding box center [69, 73] width 136 height 30
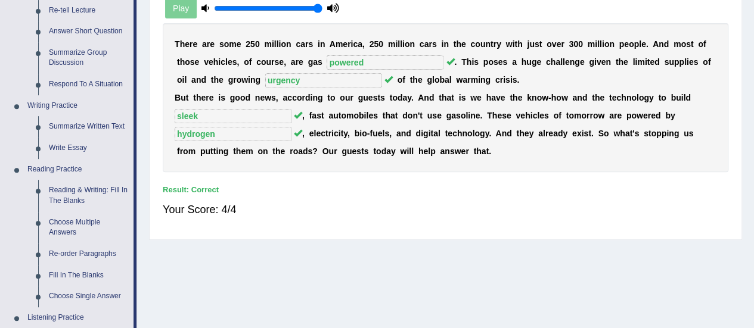
scroll to position [224, 0]
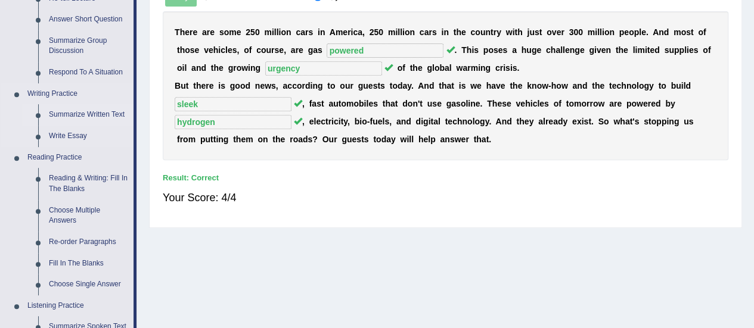
click at [113, 106] on link "Summarize Written Text" at bounding box center [89, 114] width 90 height 21
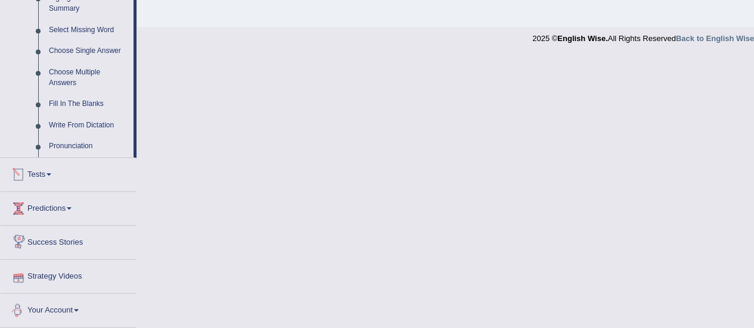
scroll to position [564, 0]
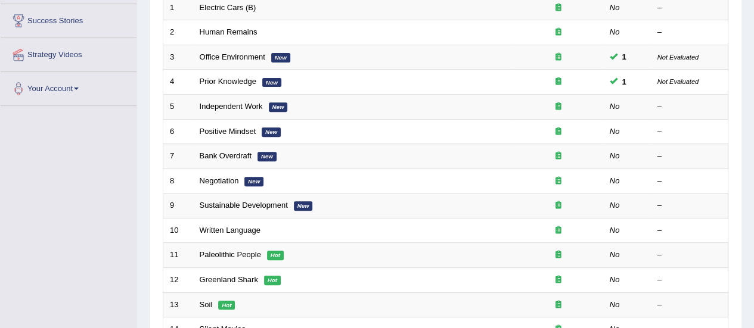
scroll to position [192, 0]
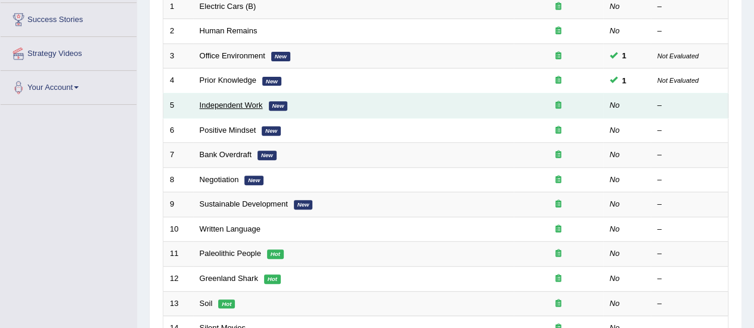
click at [222, 103] on link "Independent Work" at bounding box center [231, 105] width 63 height 9
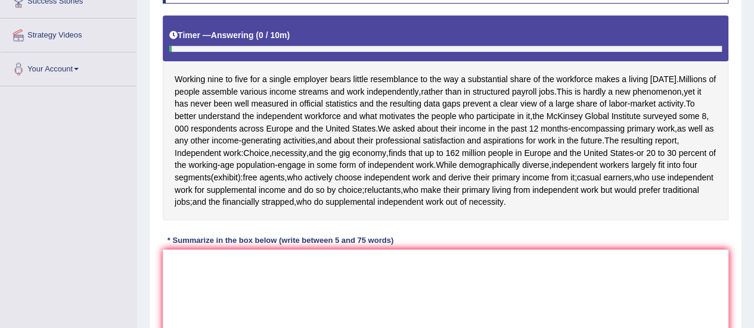
scroll to position [213, 0]
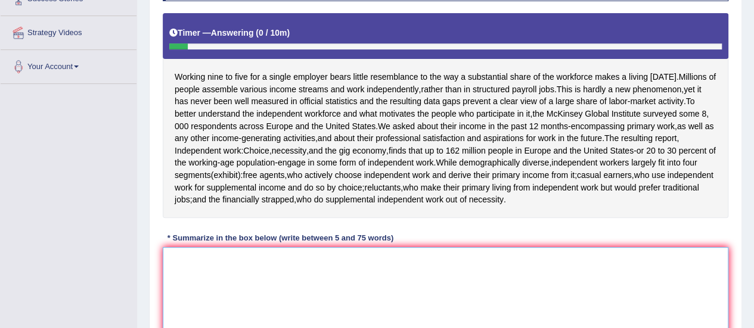
click at [412, 254] on textarea at bounding box center [446, 305] width 566 height 116
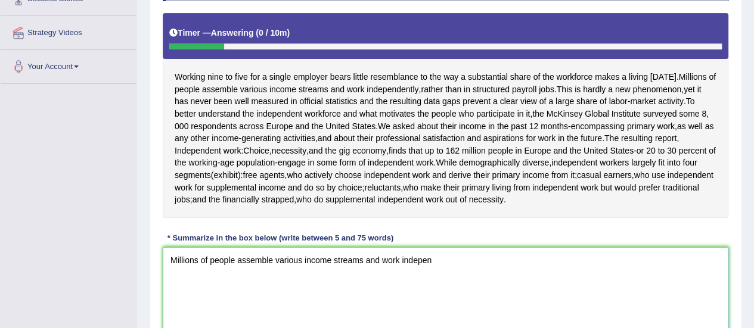
click at [412, 254] on textarea "Millions of people assemble various income streams and work indepen" at bounding box center [446, 305] width 566 height 116
click at [431, 263] on textarea "Millions of people assemble various income streams and work indepen" at bounding box center [446, 305] width 566 height 116
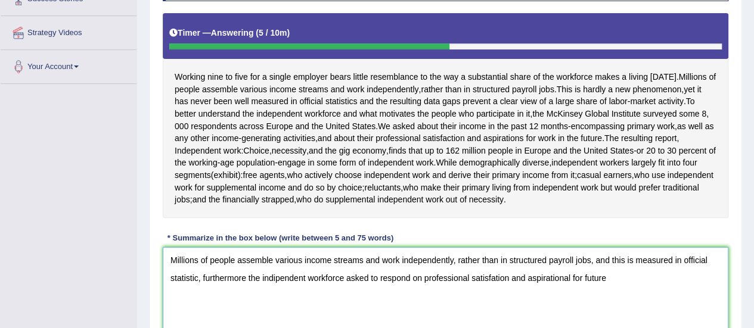
click at [582, 276] on textarea "Millions of people assemble various income streams and work independently, rath…" at bounding box center [446, 305] width 566 height 116
click at [647, 283] on textarea "Millions of people assemble various income streams and work independently, rath…" at bounding box center [446, 305] width 566 height 116
click at [702, 276] on textarea "Millions of people assemble various income streams and work independently, rath…" at bounding box center [446, 305] width 566 height 116
click at [275, 299] on textarea "Millions of people assemble various income streams and work independently, rath…" at bounding box center [446, 305] width 566 height 116
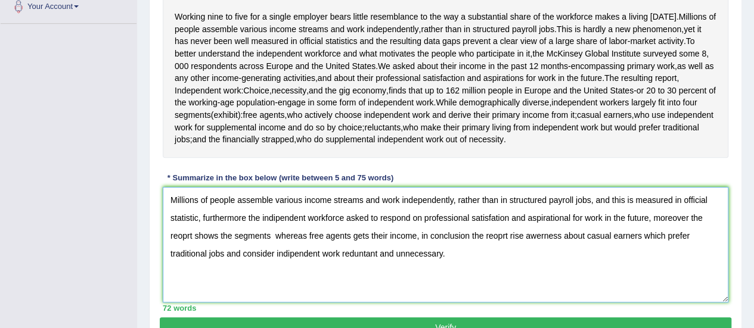
scroll to position [274, 0]
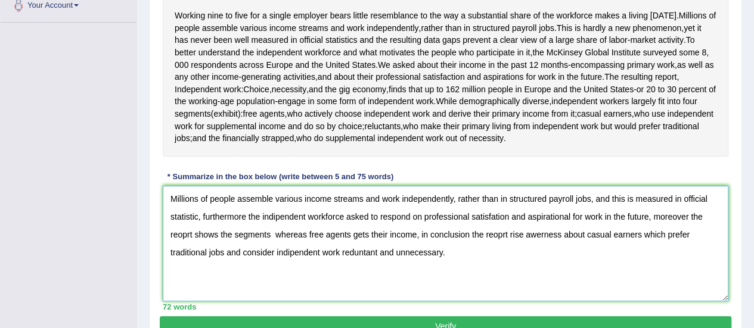
click at [507, 235] on textarea "Millions of people assemble various income streams and work independently, rath…" at bounding box center [446, 244] width 566 height 116
type textarea "Millions of people assemble various income streams and work independently, rath…"
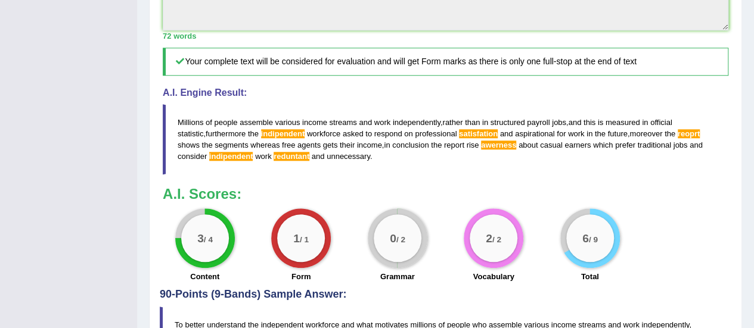
scroll to position [608, 0]
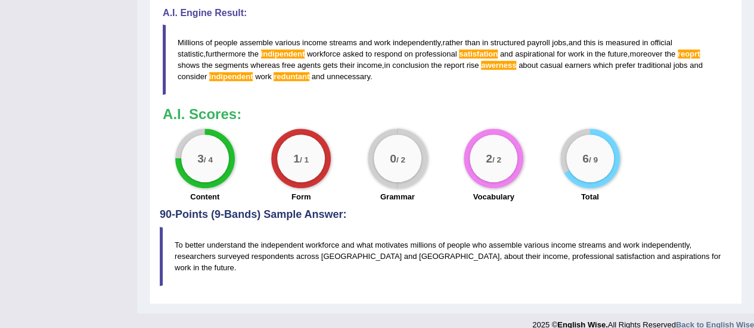
drag, startPoint x: 751, startPoint y: 278, endPoint x: 762, endPoint y: 250, distance: 30.2
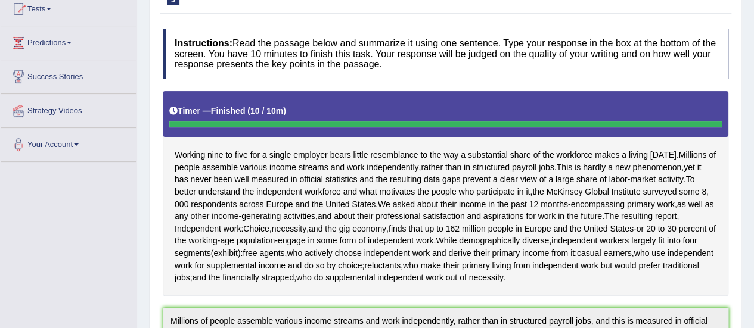
scroll to position [0, 0]
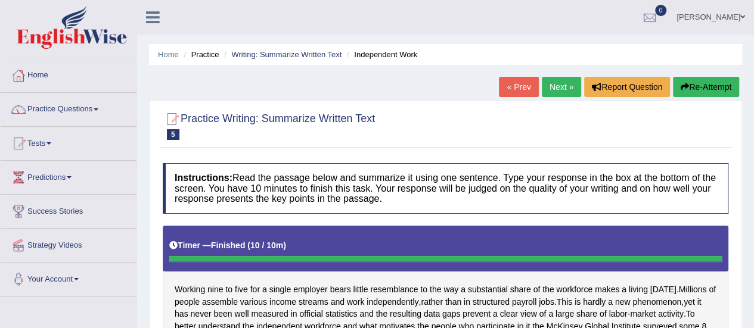
click at [566, 80] on link "Next »" at bounding box center [561, 87] width 39 height 20
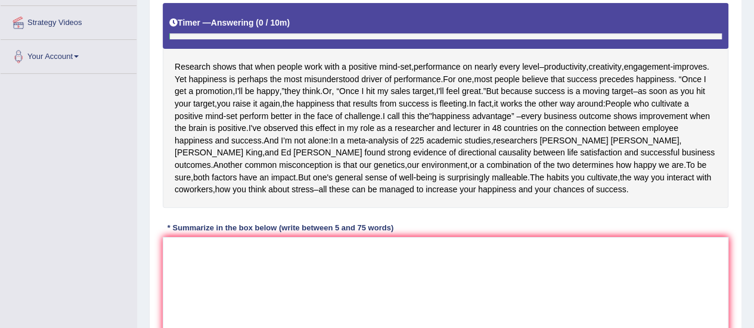
drag, startPoint x: 0, startPoint y: 0, endPoint x: 756, endPoint y: 200, distance: 782.4
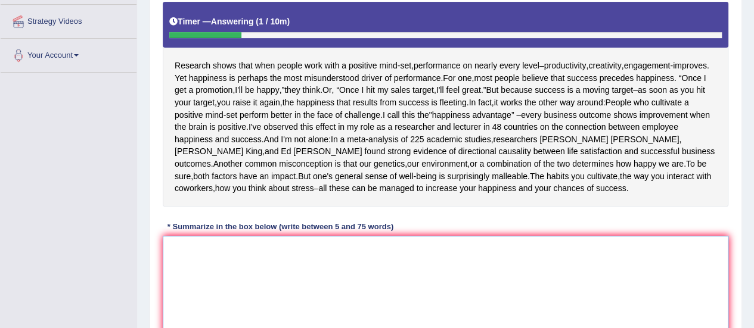
click at [559, 289] on textarea at bounding box center [446, 294] width 566 height 116
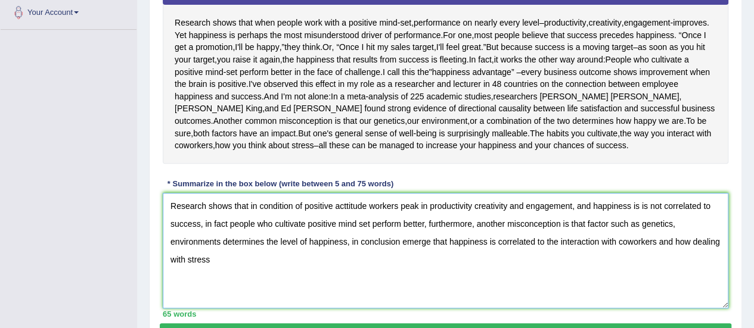
scroll to position [277, 0]
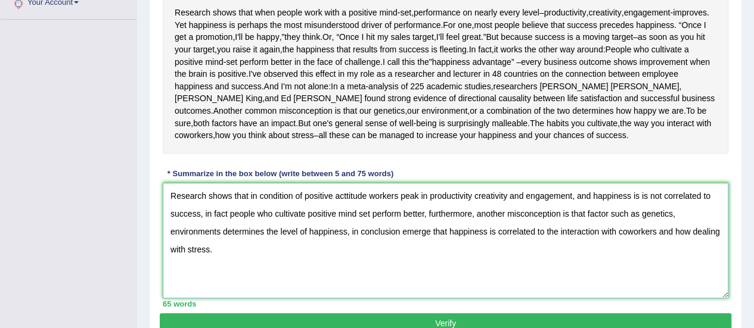
click at [470, 194] on textarea "Research shows that in condition of positive acttitude workers peak in producti…" at bounding box center [446, 241] width 566 height 116
click at [359, 213] on textarea "Research shows that in condition of positive acttitude workers peak in producti…" at bounding box center [446, 241] width 566 height 116
click at [645, 195] on textarea "Research shows that in condition of positive acttitude workers peak in producti…" at bounding box center [446, 241] width 566 height 116
click at [648, 194] on textarea "Research shows that in condition of positive acttitude workers peak in producti…" at bounding box center [446, 241] width 566 height 116
drag, startPoint x: 535, startPoint y: 251, endPoint x: 154, endPoint y: 167, distance: 389.3
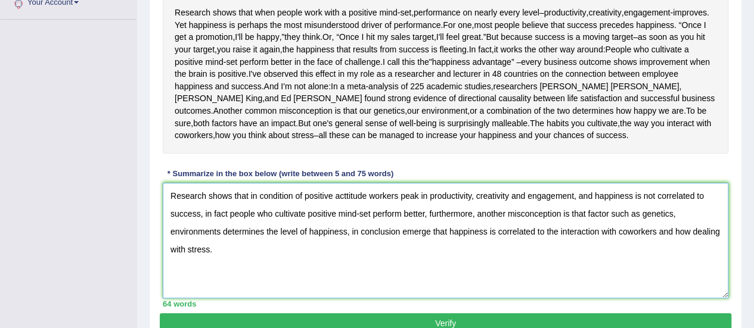
click at [154, 167] on div "Practice Writing: Summarize Written Text 6 Positive Mindset Instructions: Read …" at bounding box center [445, 84] width 593 height 523
click at [402, 279] on textarea "Research shows that in condition of positive acttitude workers peak in producti…" at bounding box center [446, 241] width 566 height 116
click at [365, 196] on textarea "Research shows that in condition of positive acttitude workers peak in producti…" at bounding box center [446, 241] width 566 height 116
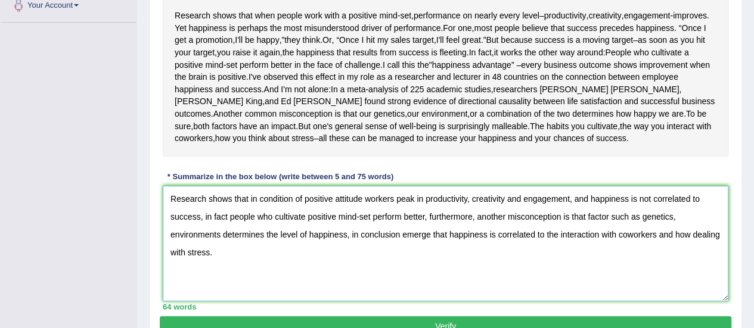
scroll to position [277, 0]
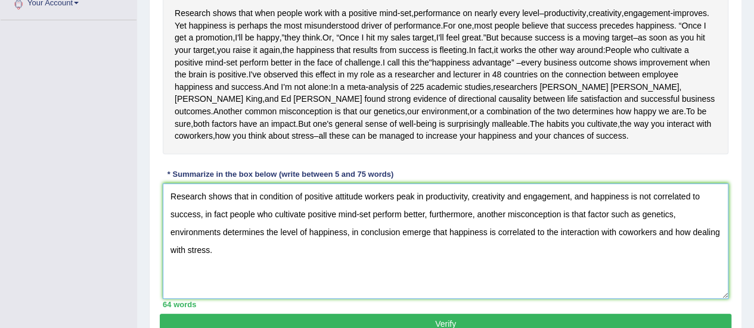
click at [585, 213] on textarea "Research shows that in condition of positive attitude workers peak in productiv…" at bounding box center [446, 242] width 566 height 116
click at [625, 214] on textarea "Research shows that in condition of positive attitude workers peak in productiv…" at bounding box center [446, 242] width 566 height 116
type textarea "Research shows that in condition of positive attitude workers peak in productiv…"
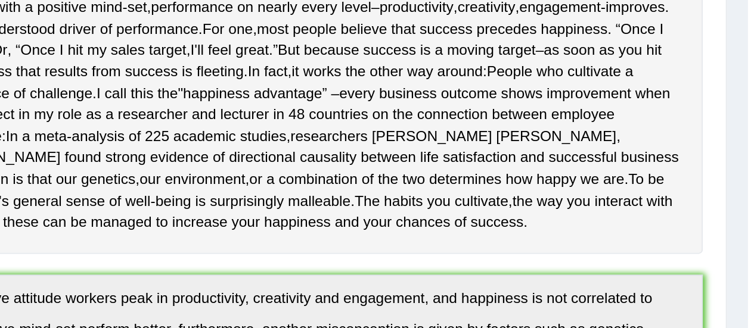
scroll to position [220, 0]
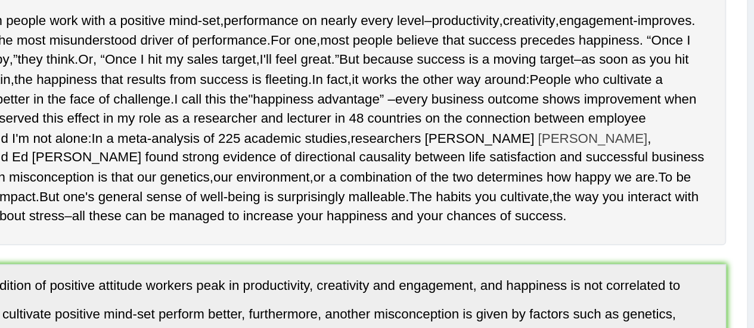
drag, startPoint x: 744, startPoint y: 157, endPoint x: 648, endPoint y: 137, distance: 97.5
click at [648, 137] on div "Home Practice Writing: Summarize Written Text Positive Mindset « Prev Next » Re…" at bounding box center [445, 235] width 617 height 910
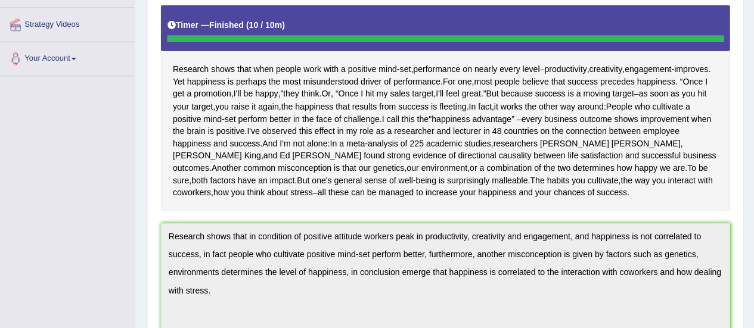
scroll to position [219, 0]
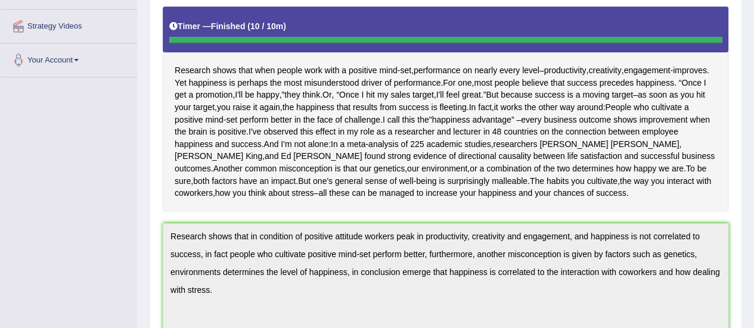
click at [634, 172] on span "happy" at bounding box center [645, 169] width 23 height 13
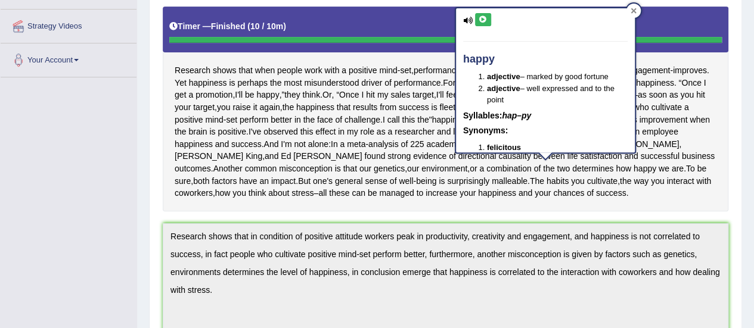
click at [635, 12] on icon at bounding box center [633, 10] width 5 height 5
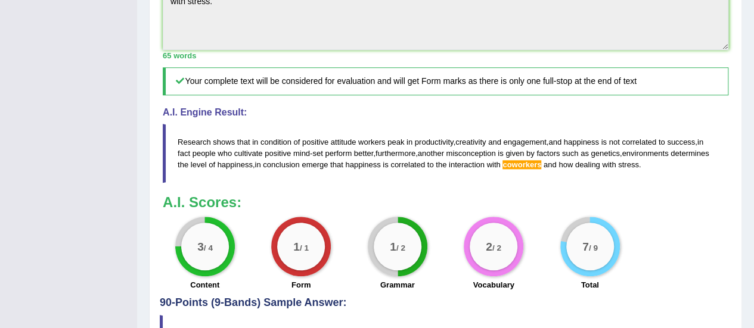
scroll to position [510, 0]
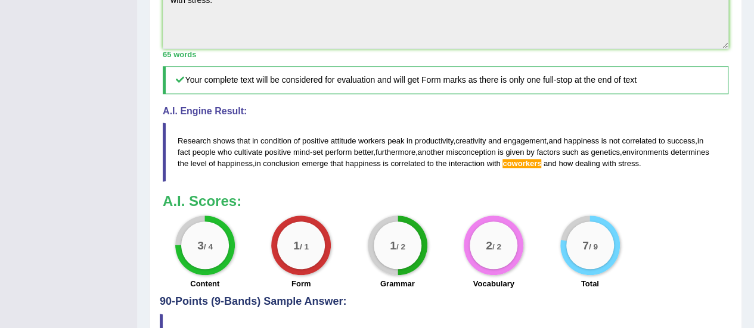
click at [519, 162] on span "coworkers" at bounding box center [521, 163] width 39 height 9
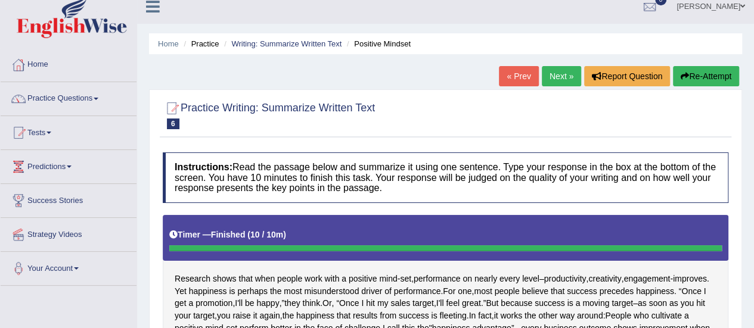
scroll to position [0, 0]
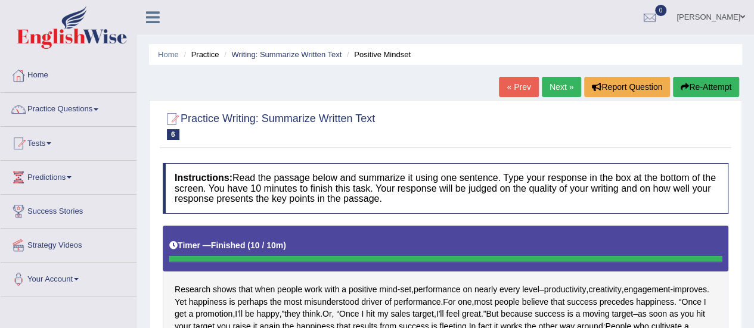
click at [705, 18] on link "[PERSON_NAME]" at bounding box center [711, 15] width 86 height 31
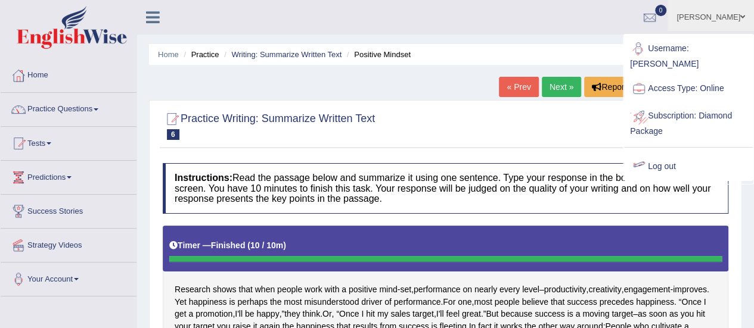
click at [664, 153] on link "Log out" at bounding box center [688, 166] width 129 height 27
